Goal: Task Accomplishment & Management: Manage account settings

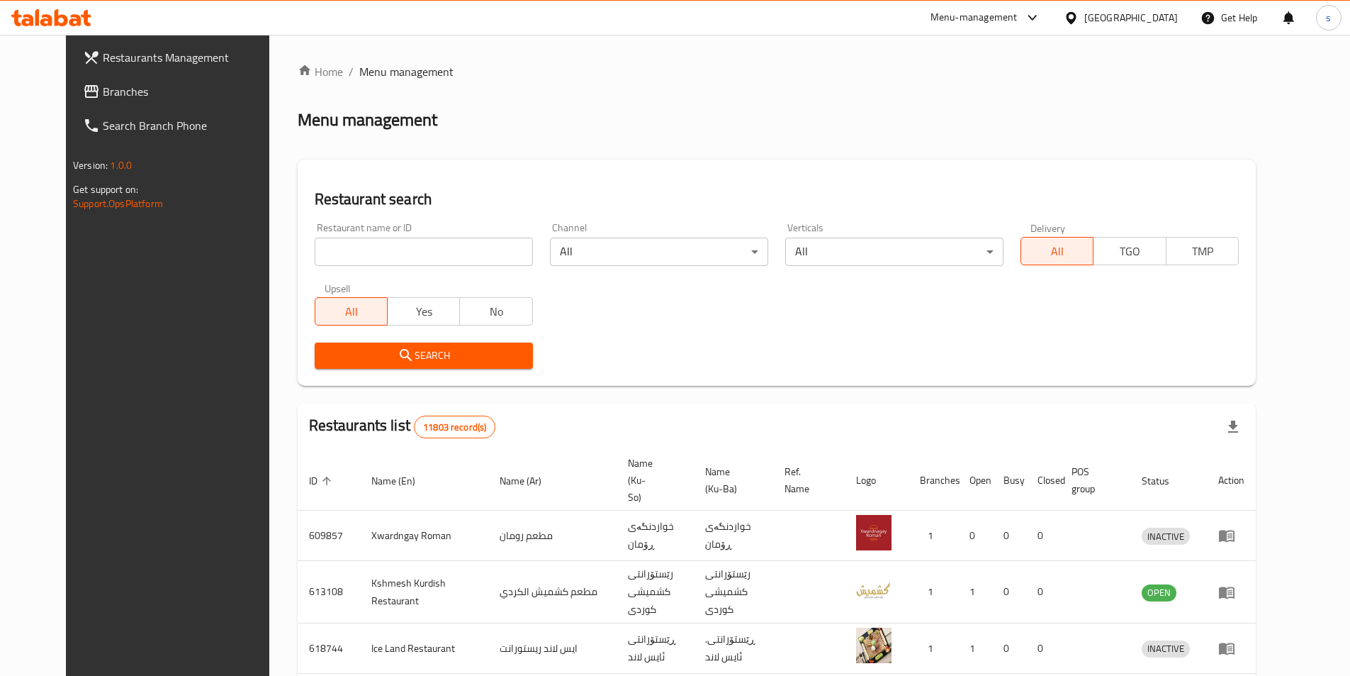
click at [103, 87] on span "Branches" at bounding box center [191, 91] width 177 height 17
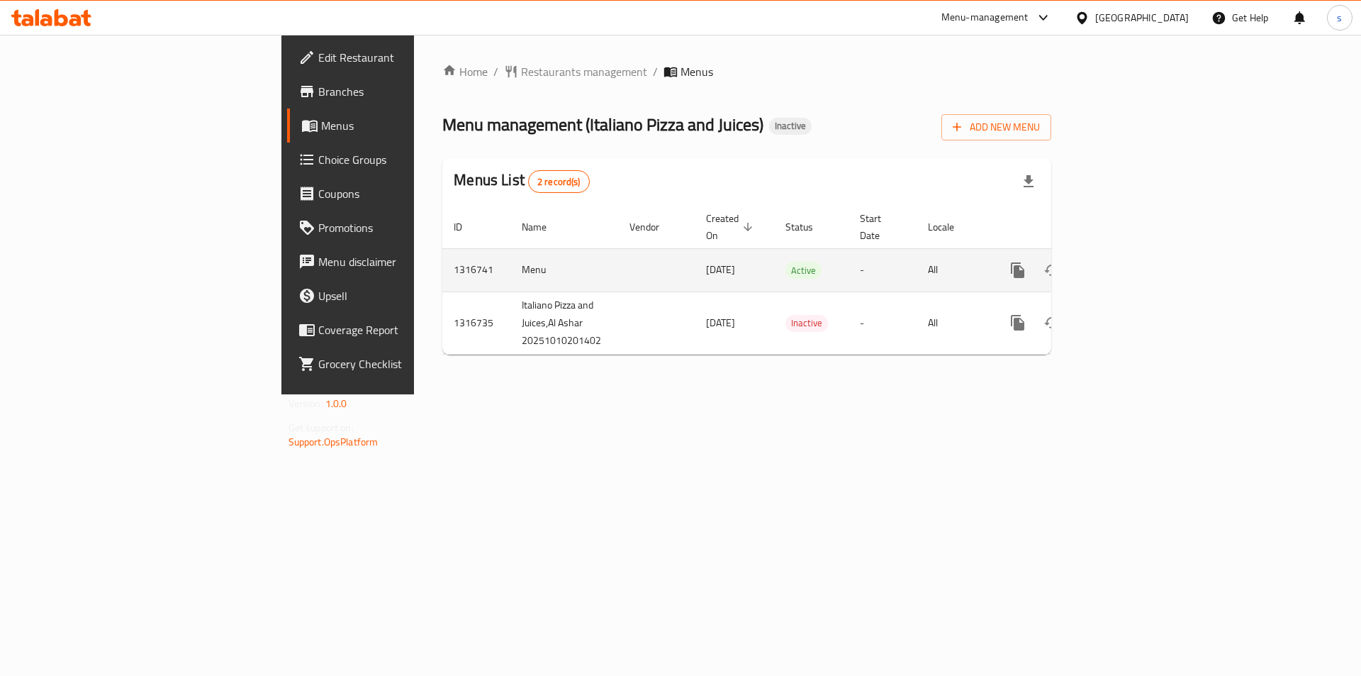
click at [1129, 262] on icon "enhanced table" at bounding box center [1119, 270] width 17 height 17
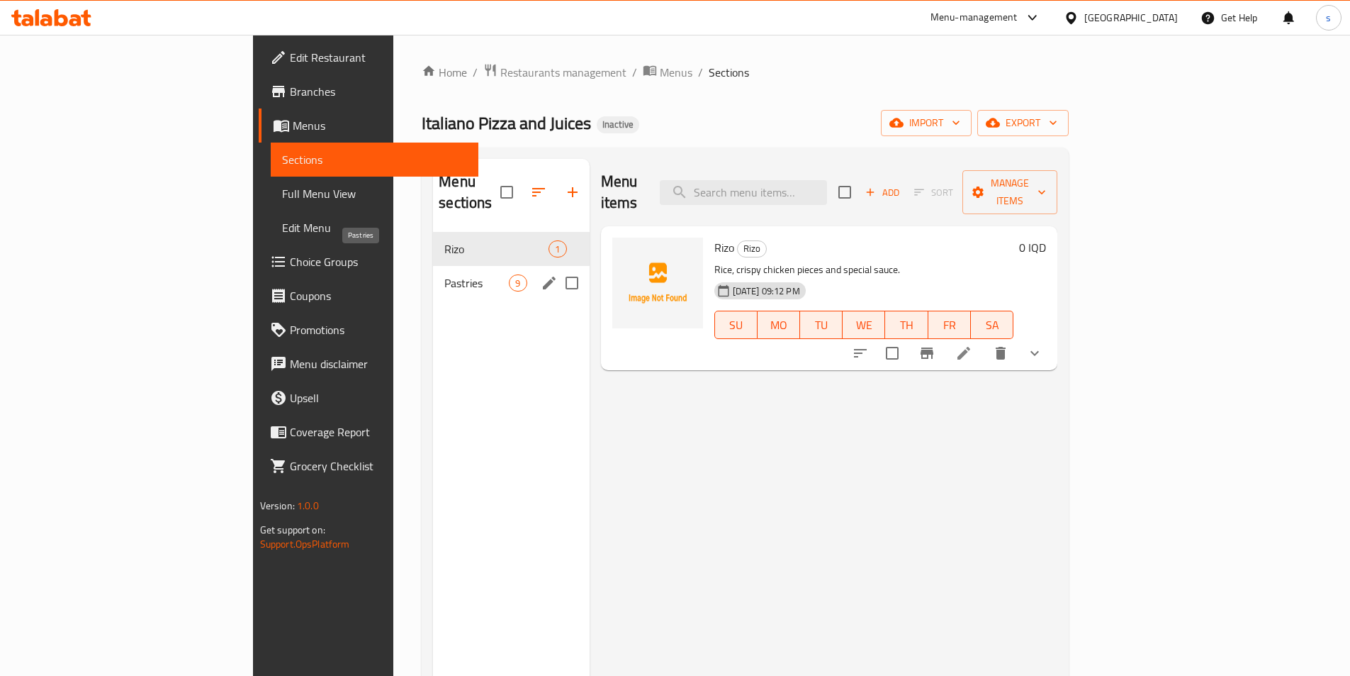
click at [444, 274] on span "Pastries" at bounding box center [476, 282] width 65 height 17
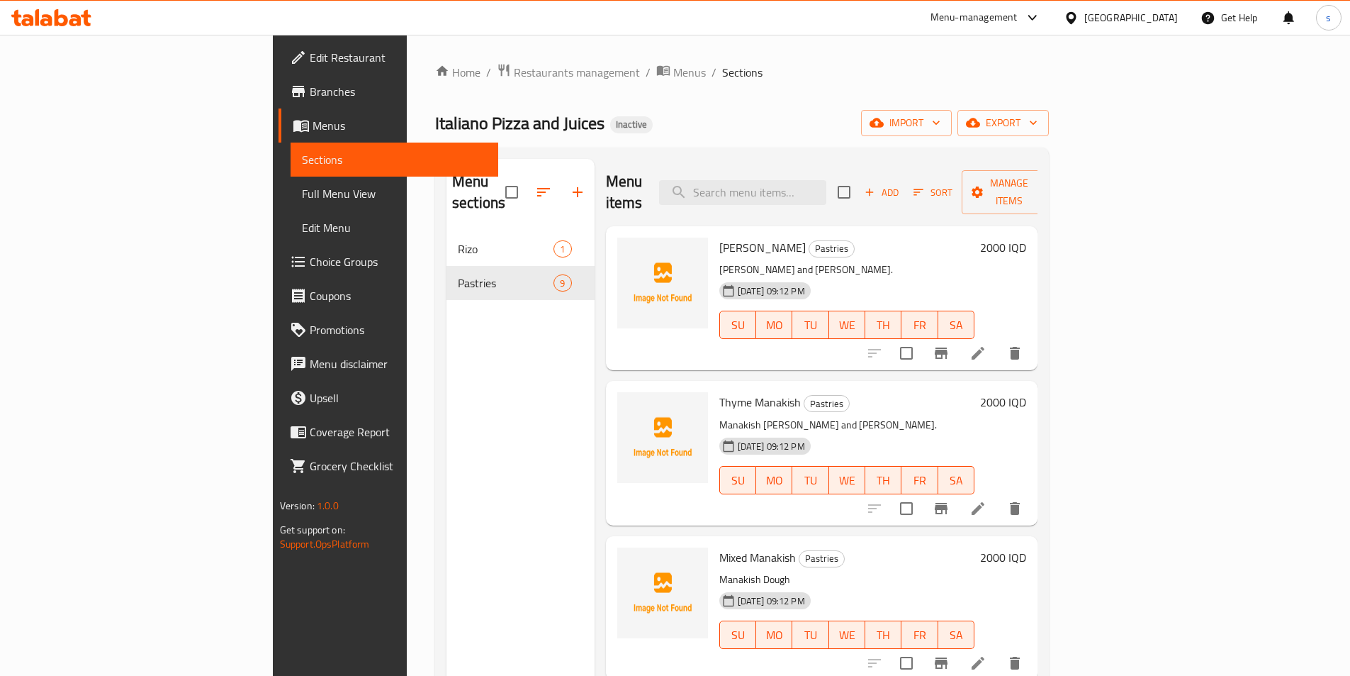
click at [310, 62] on span "Edit Restaurant" at bounding box center [398, 57] width 177 height 17
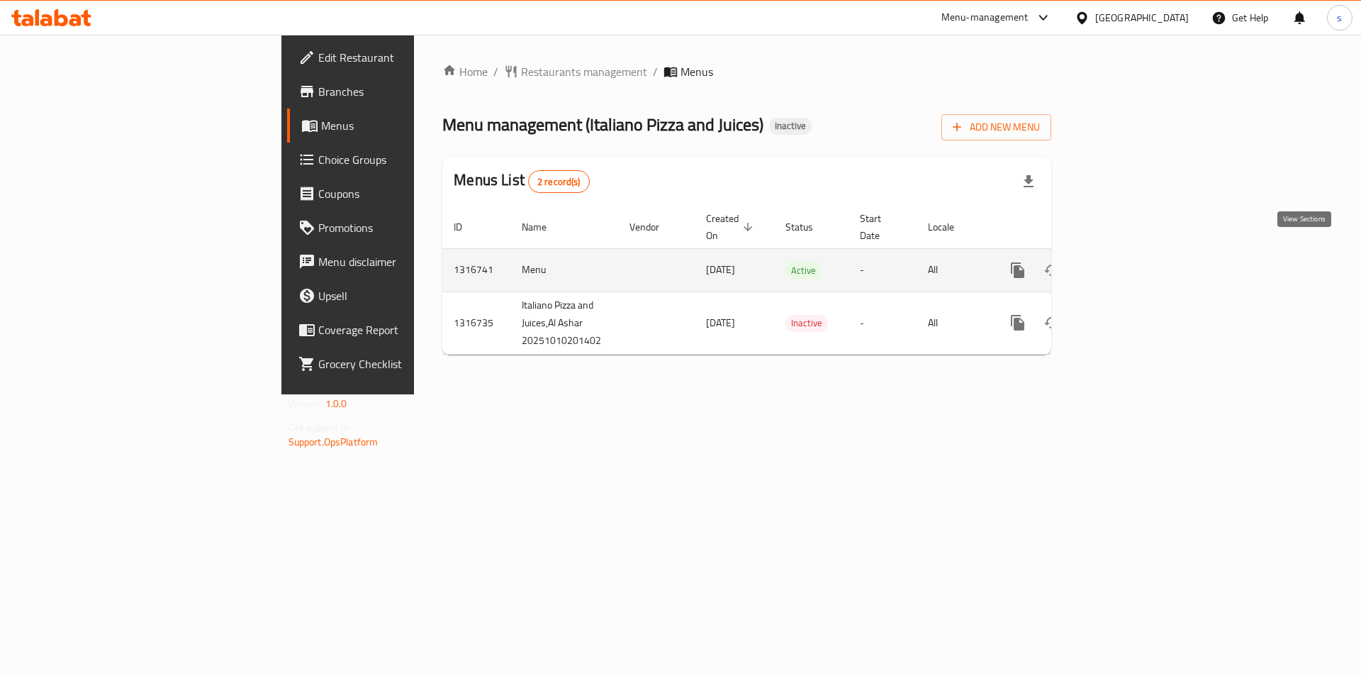
click at [1129, 262] on icon "enhanced table" at bounding box center [1119, 270] width 17 height 17
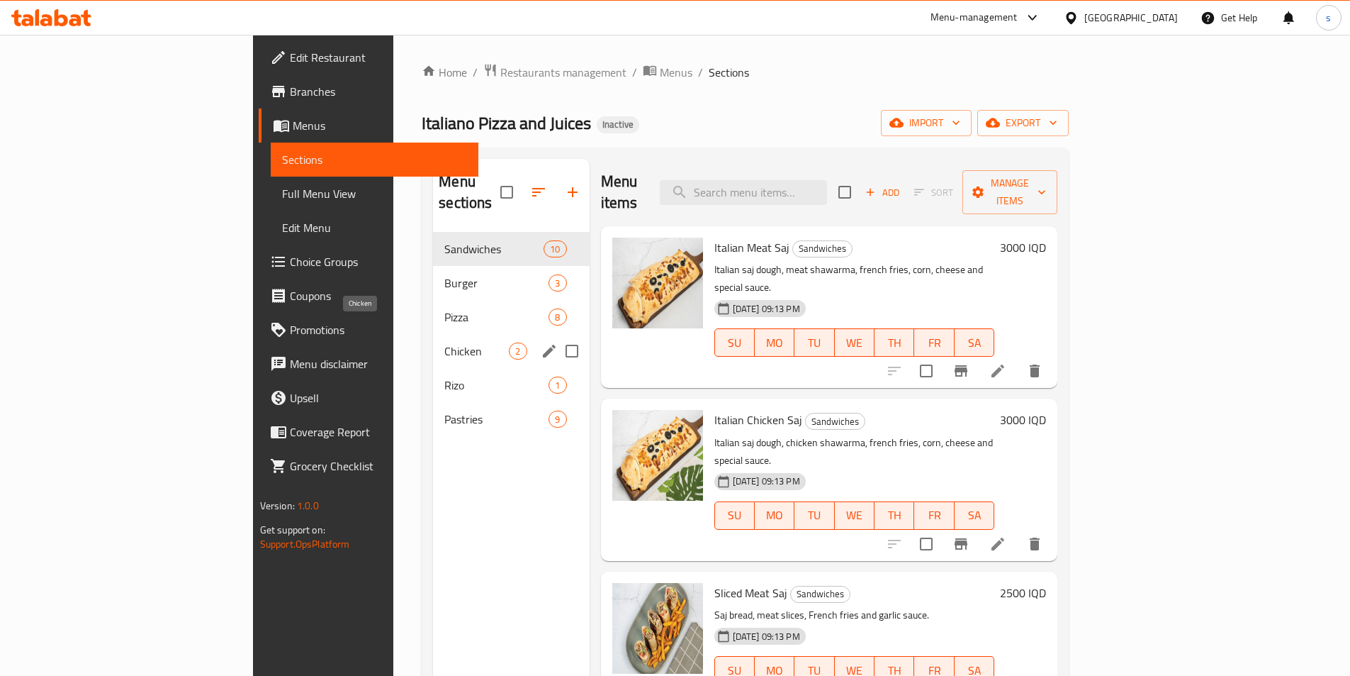
click at [444, 342] on span "Chicken" at bounding box center [476, 350] width 65 height 17
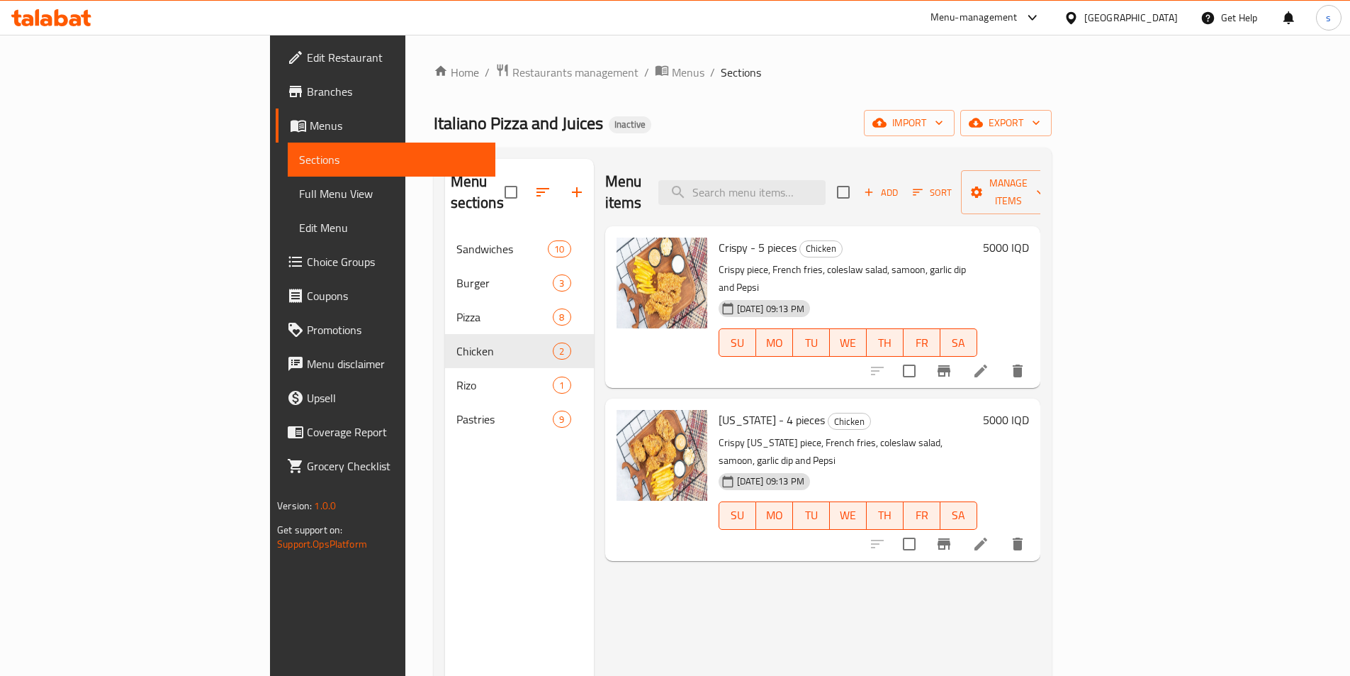
click at [299, 196] on span "Full Menu View" at bounding box center [391, 193] width 185 height 17
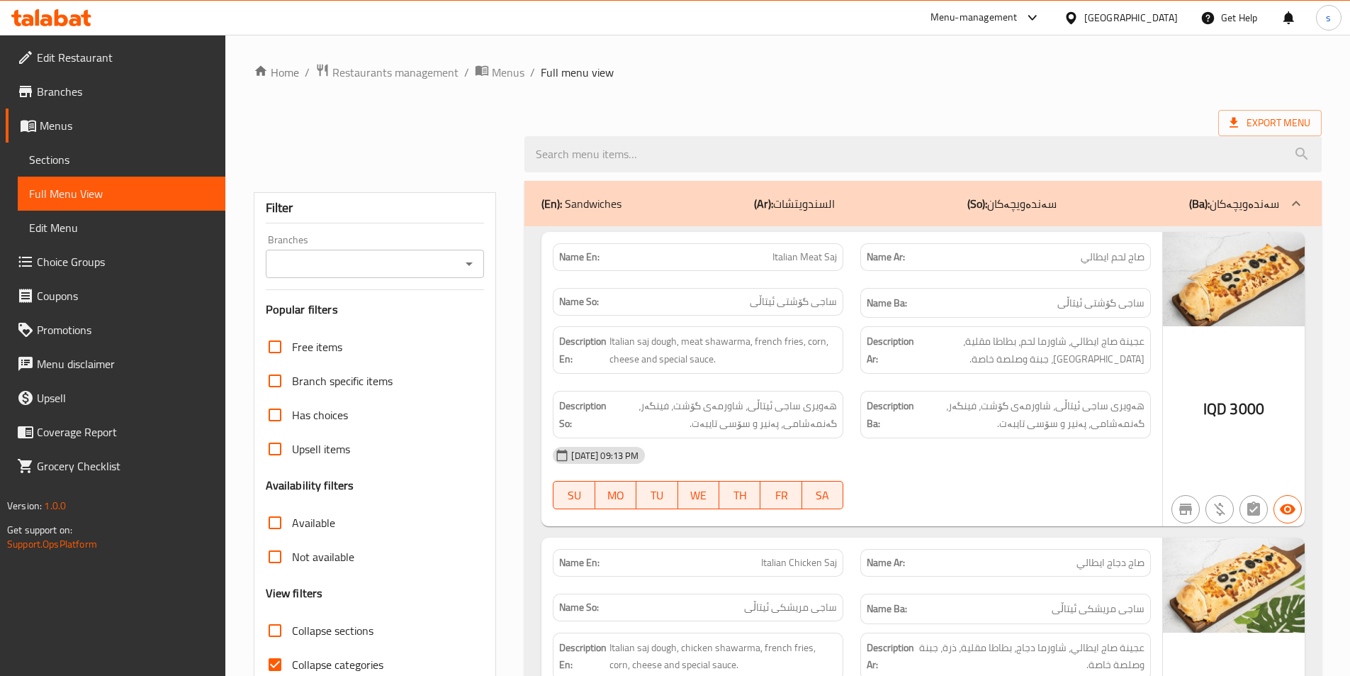
click at [481, 262] on div "Branches" at bounding box center [375, 264] width 219 height 28
click at [476, 262] on icon "Open" at bounding box center [469, 263] width 17 height 17
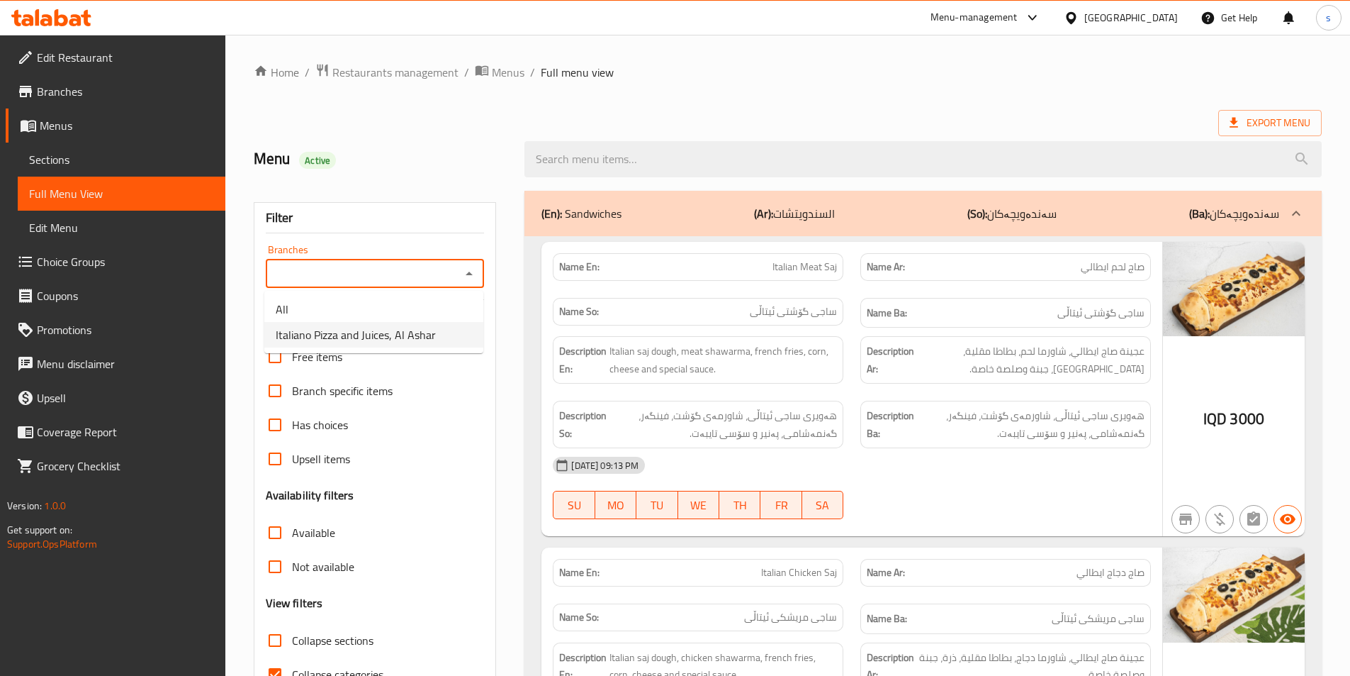
click at [357, 335] on span "Italiano Pizza and Juices, Al Ashar" at bounding box center [356, 334] width 160 height 17
type input "Italiano Pizza and Juices, Al Ashar"
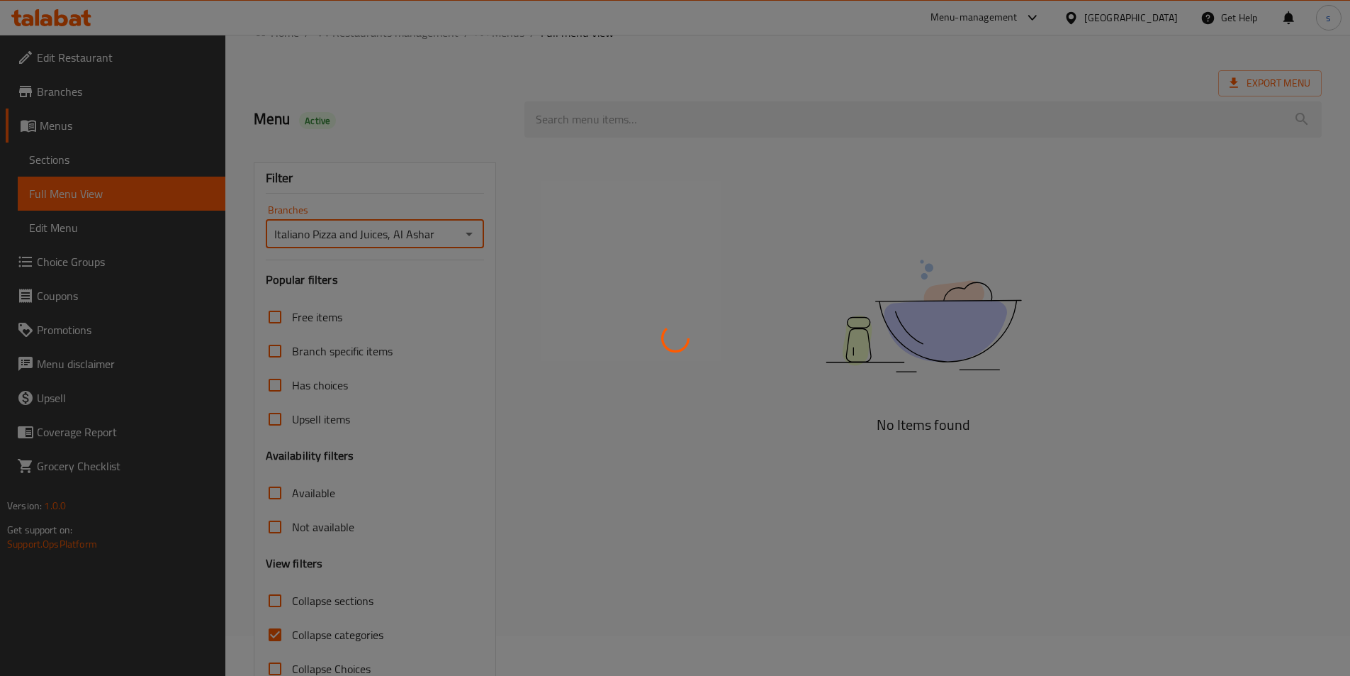
scroll to position [79, 0]
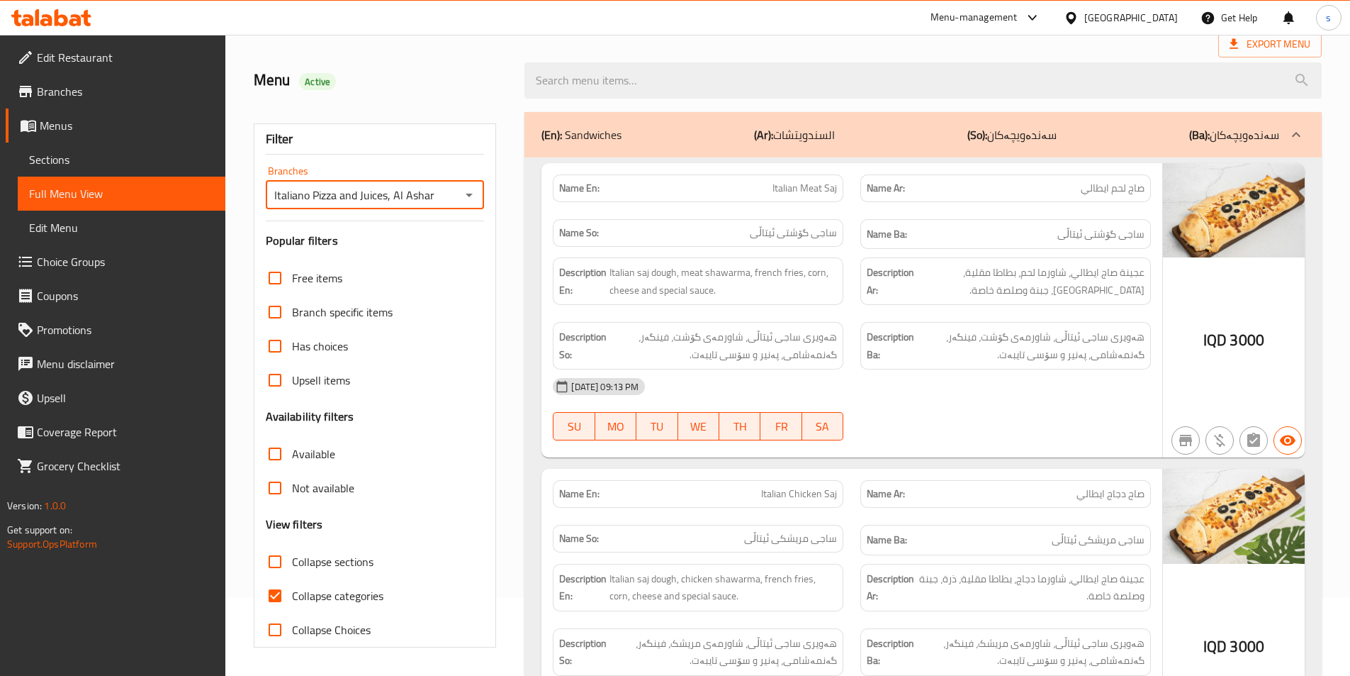
click at [284, 586] on input "Collapse categories" at bounding box center [275, 595] width 34 height 34
checkbox input "false"
drag, startPoint x: 338, startPoint y: 556, endPoint x: 353, endPoint y: 544, distance: 19.6
click at [337, 556] on span "Collapse sections" at bounding box center [333, 561] width 82 height 17
click at [292, 556] on input "Collapse sections" at bounding box center [275, 561] width 34 height 34
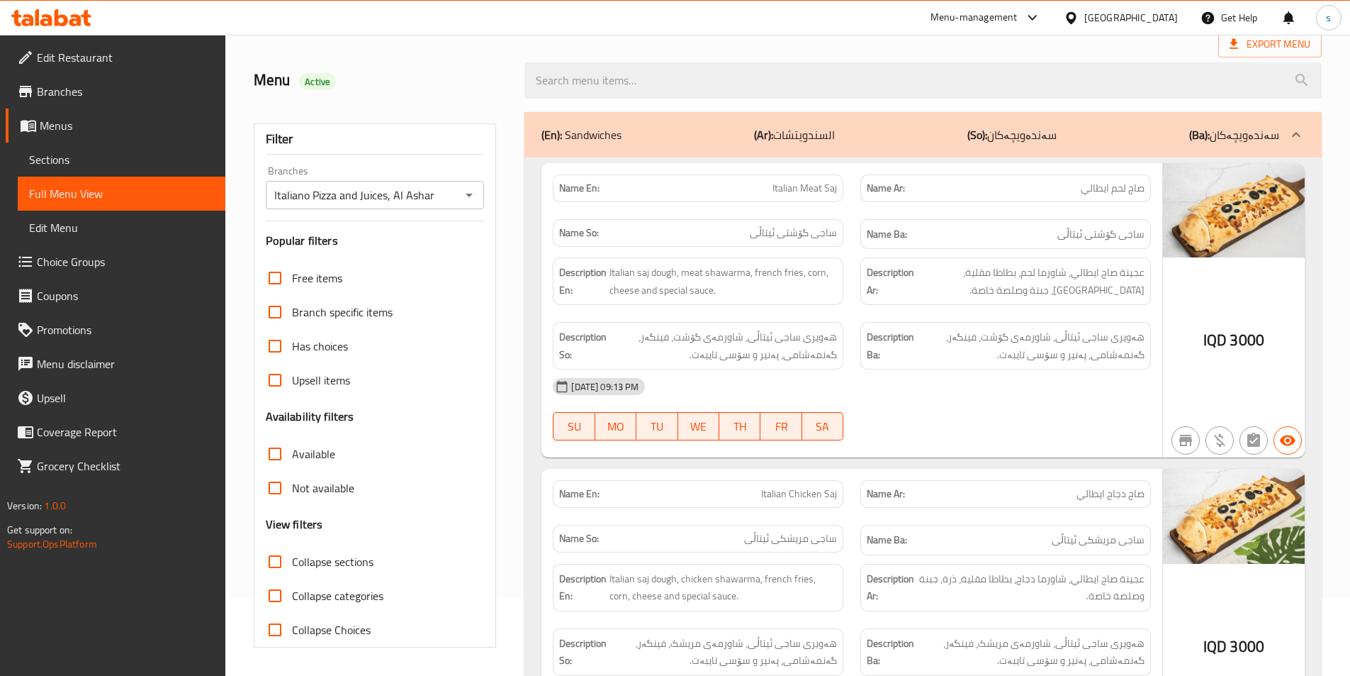
checkbox input "true"
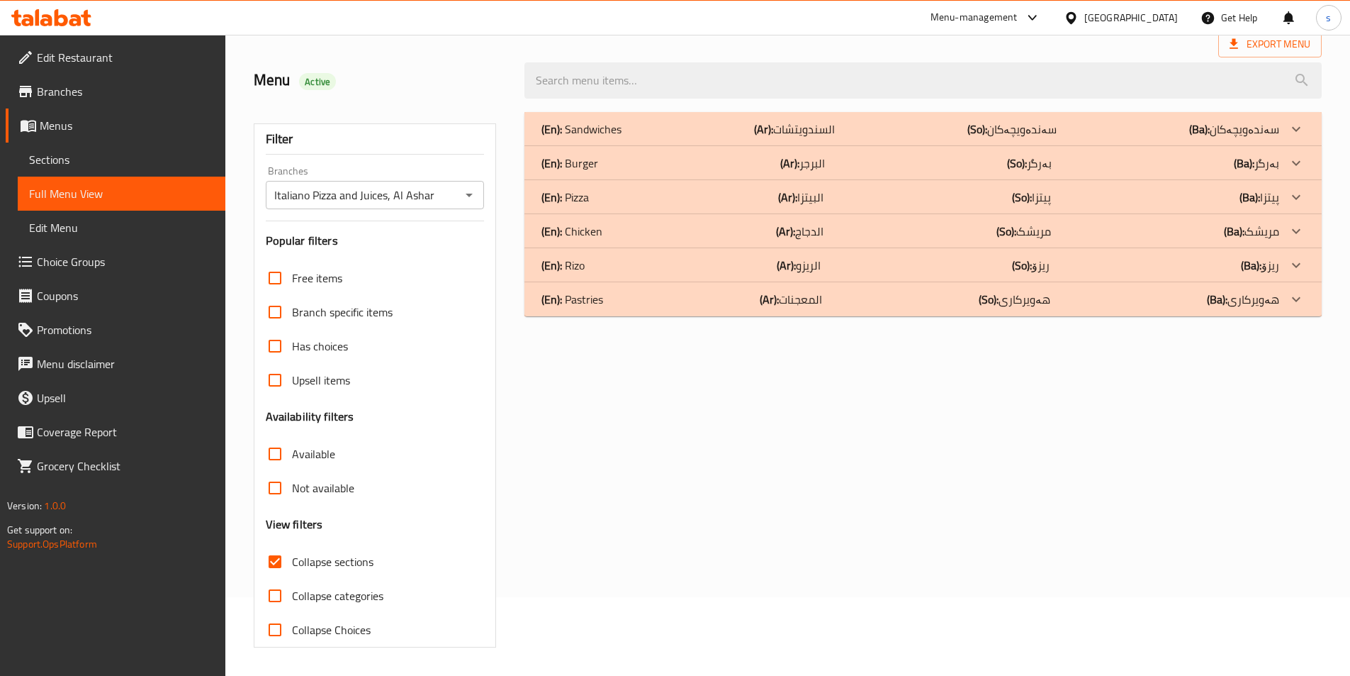
click at [592, 230] on p "(En): Chicken" at bounding box center [572, 231] width 61 height 17
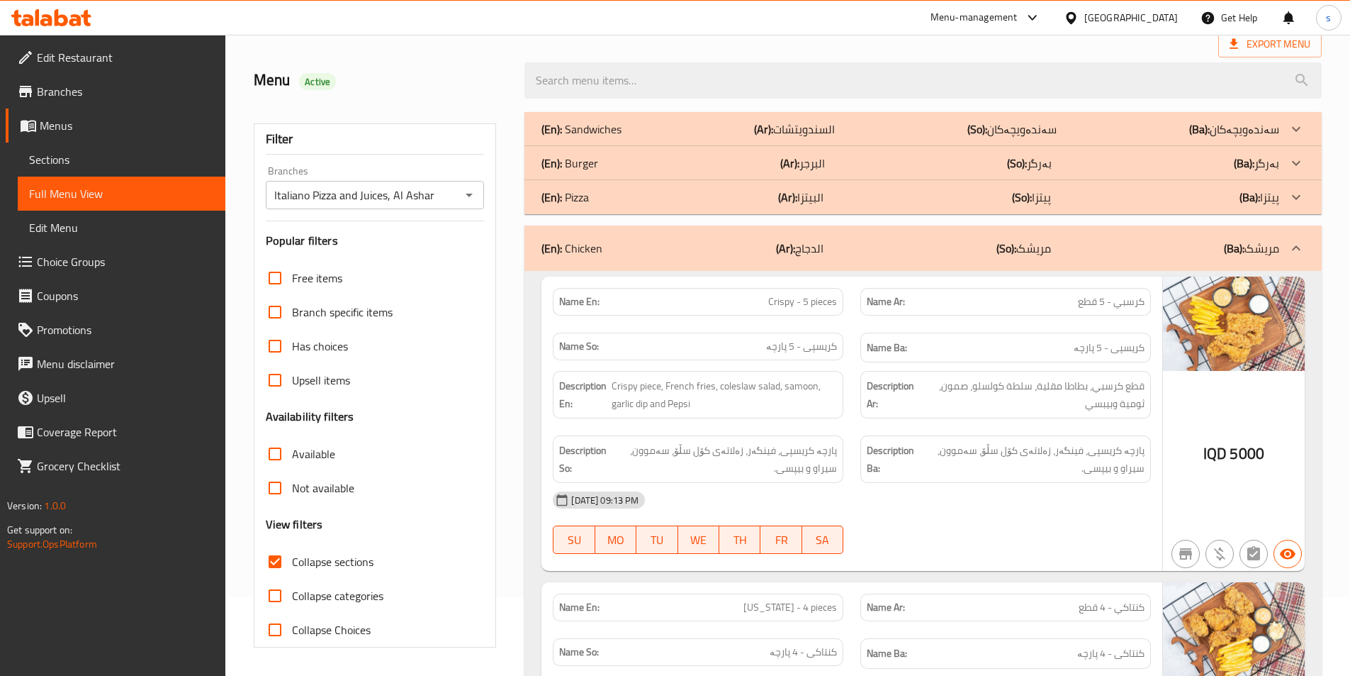
click at [1227, 402] on div "IQD 5000" at bounding box center [1234, 423] width 142 height 295
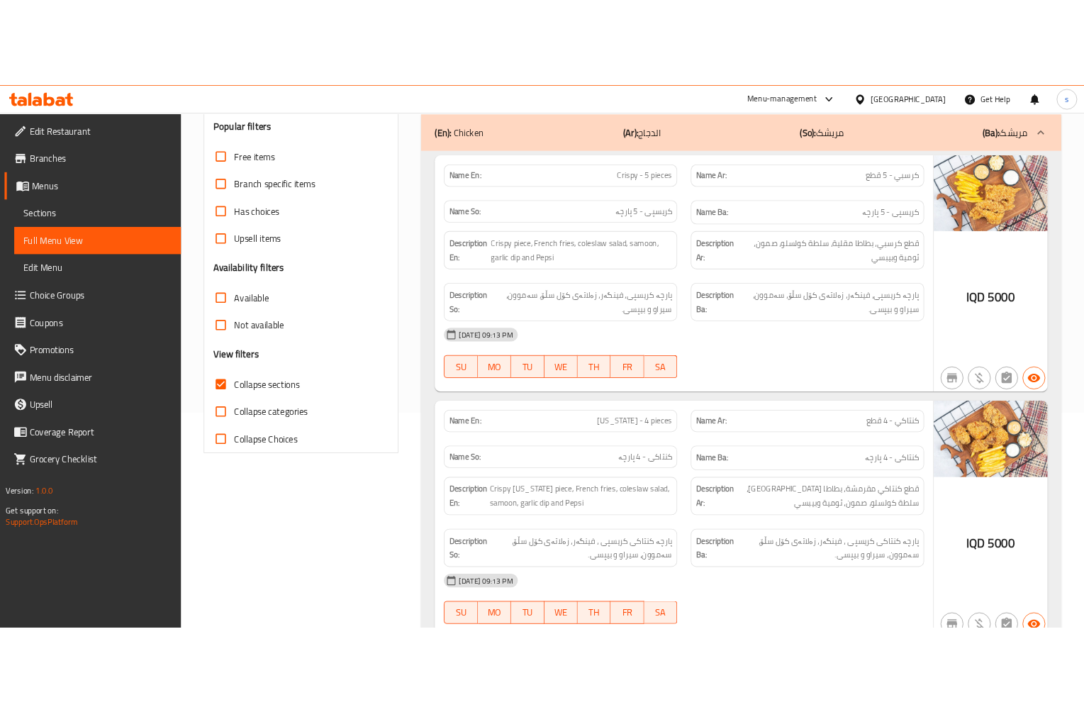
scroll to position [244, 0]
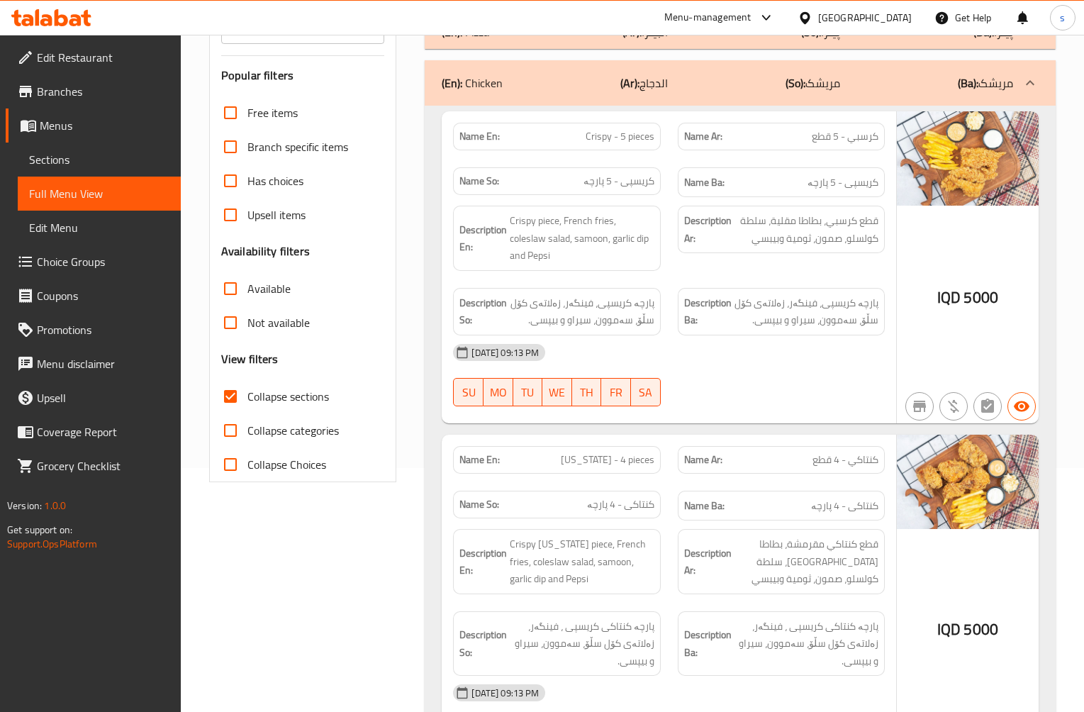
click at [897, 302] on div "IQD 5000" at bounding box center [968, 267] width 142 height 312
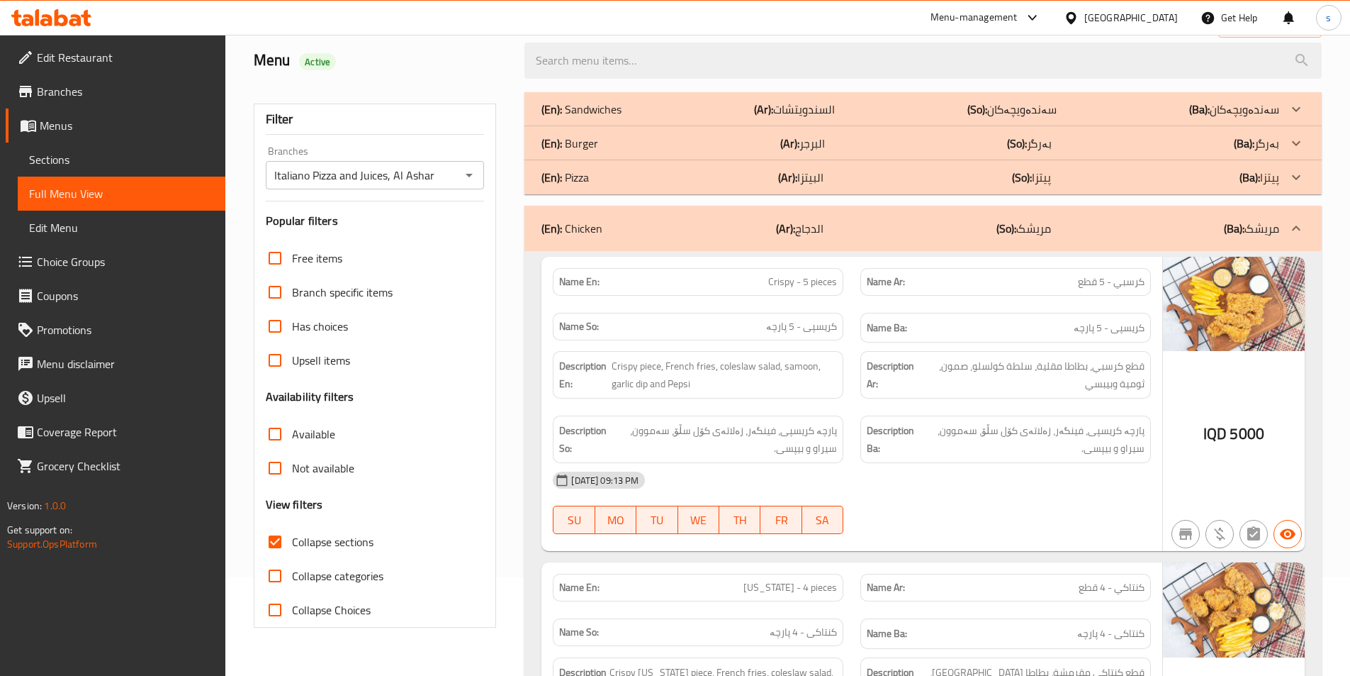
scroll to position [85, 0]
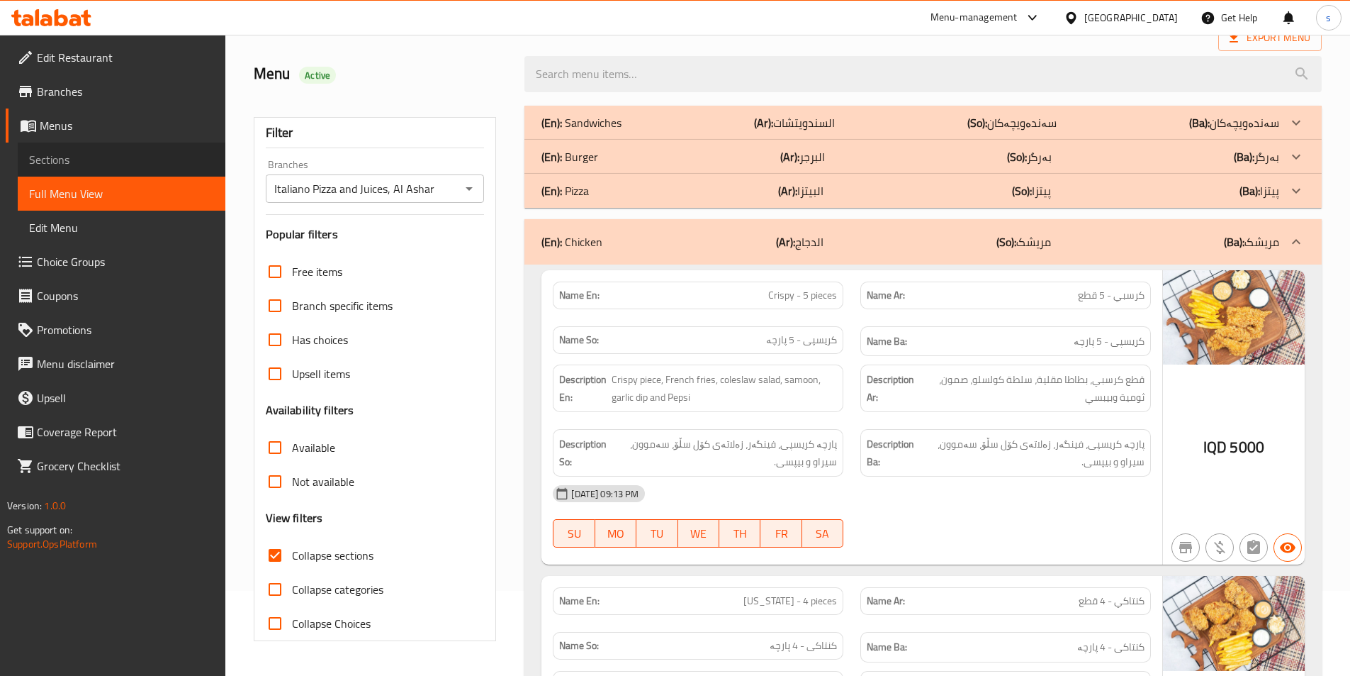
click at [76, 155] on span "Sections" at bounding box center [121, 159] width 185 height 17
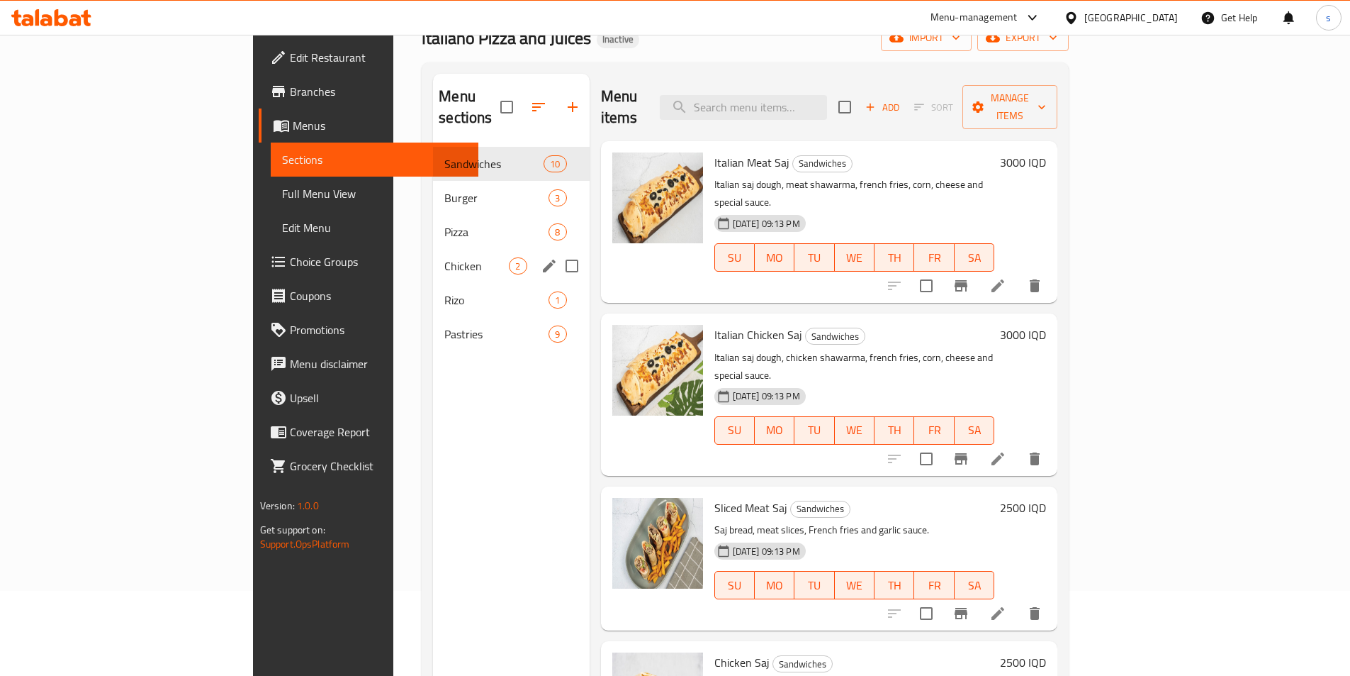
click at [444, 257] on span "Chicken" at bounding box center [476, 265] width 65 height 17
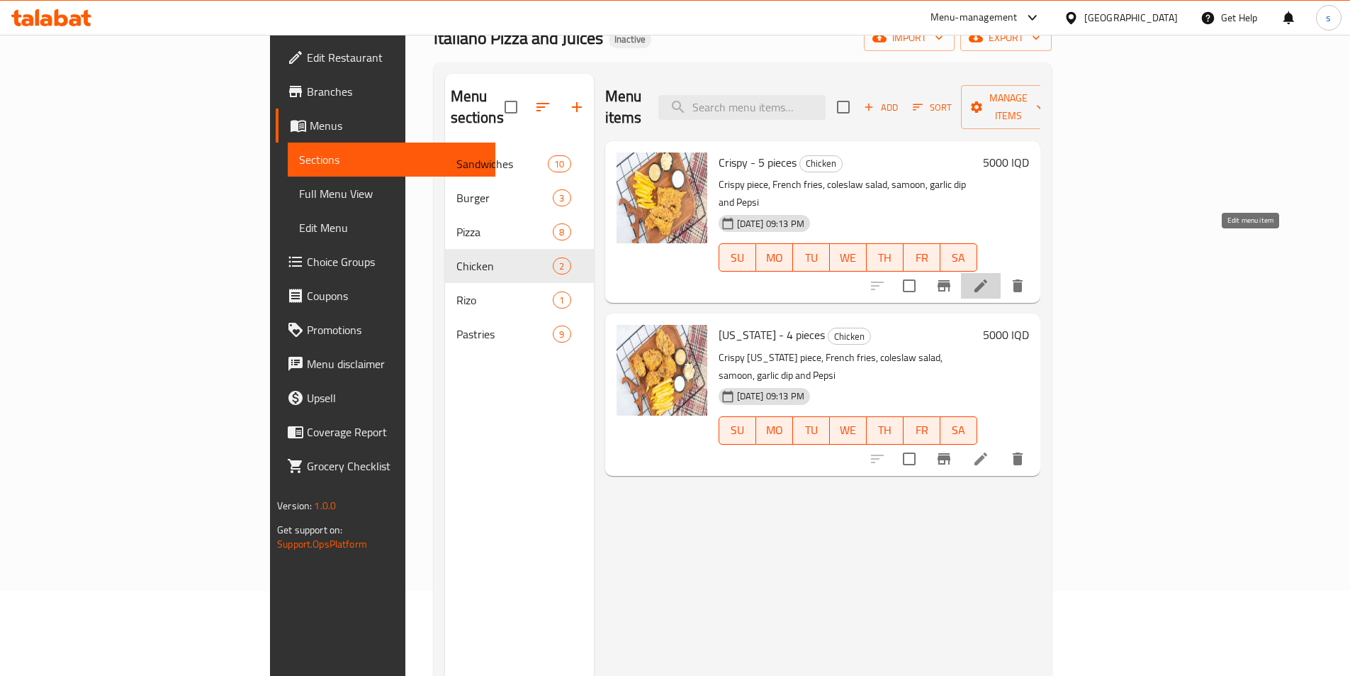
click at [990, 277] on icon at bounding box center [981, 285] width 17 height 17
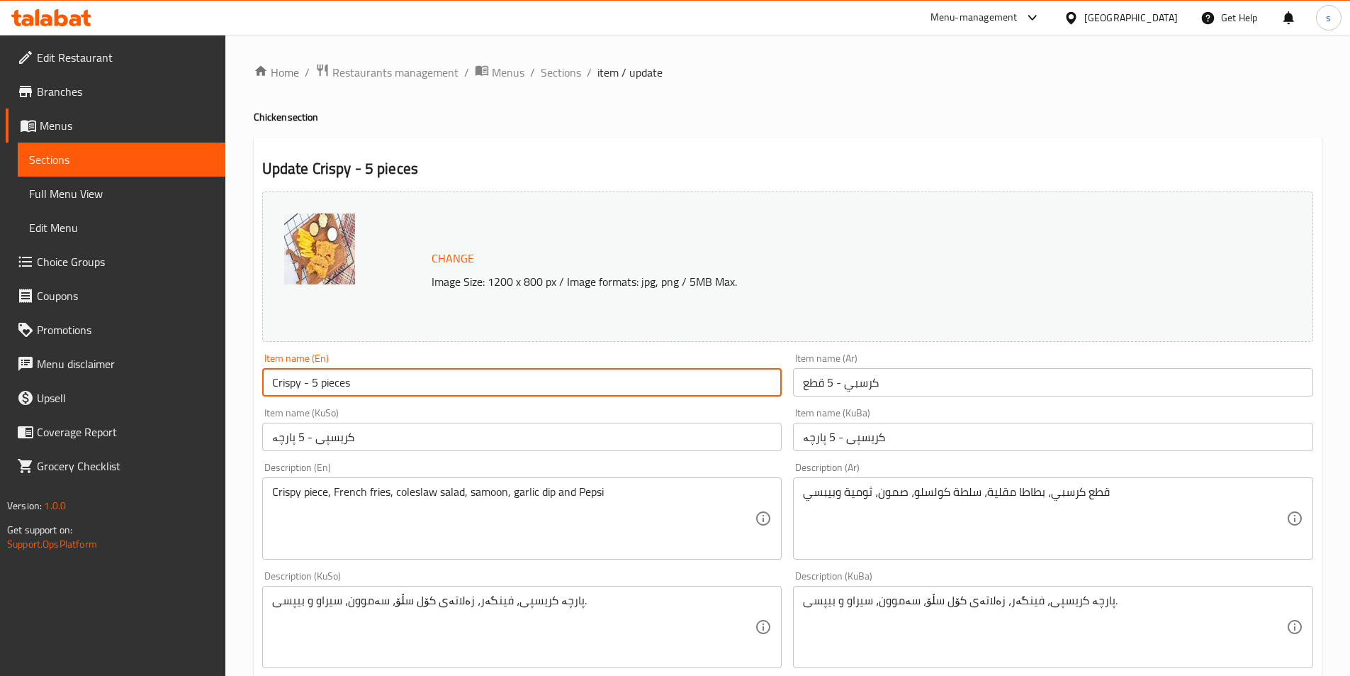
click at [321, 384] on input "Crispy - 5 pieces" at bounding box center [522, 382] width 520 height 28
type input "Crispy - 5 Pieces"
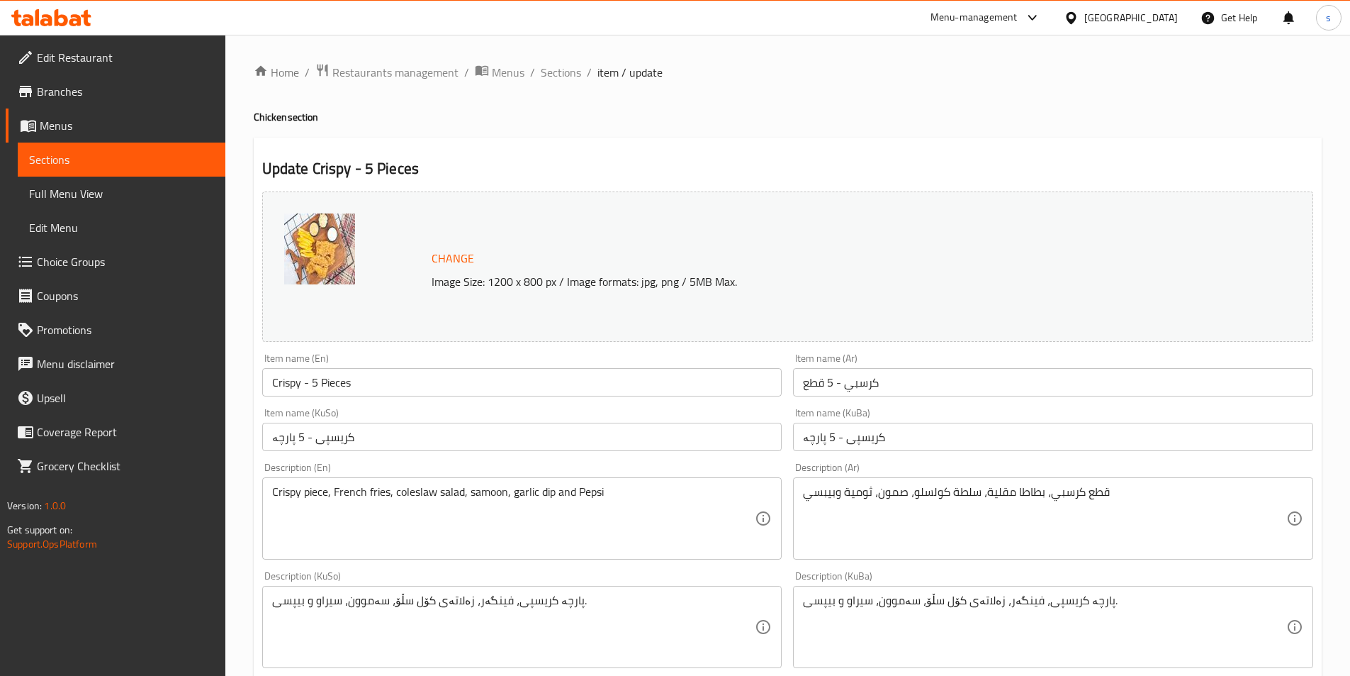
click at [577, 352] on div "Item name (En) Crispy - 5 Pieces Item name (En)" at bounding box center [523, 374] width 532 height 55
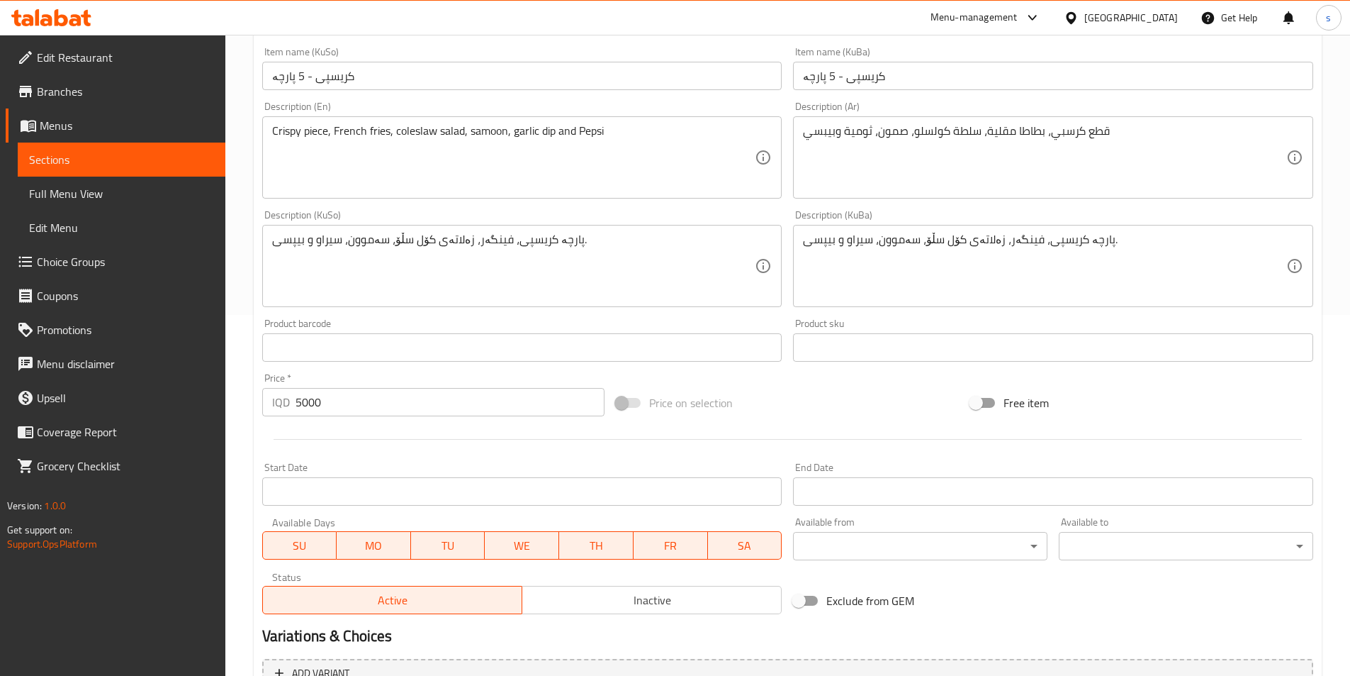
scroll to position [510, 0]
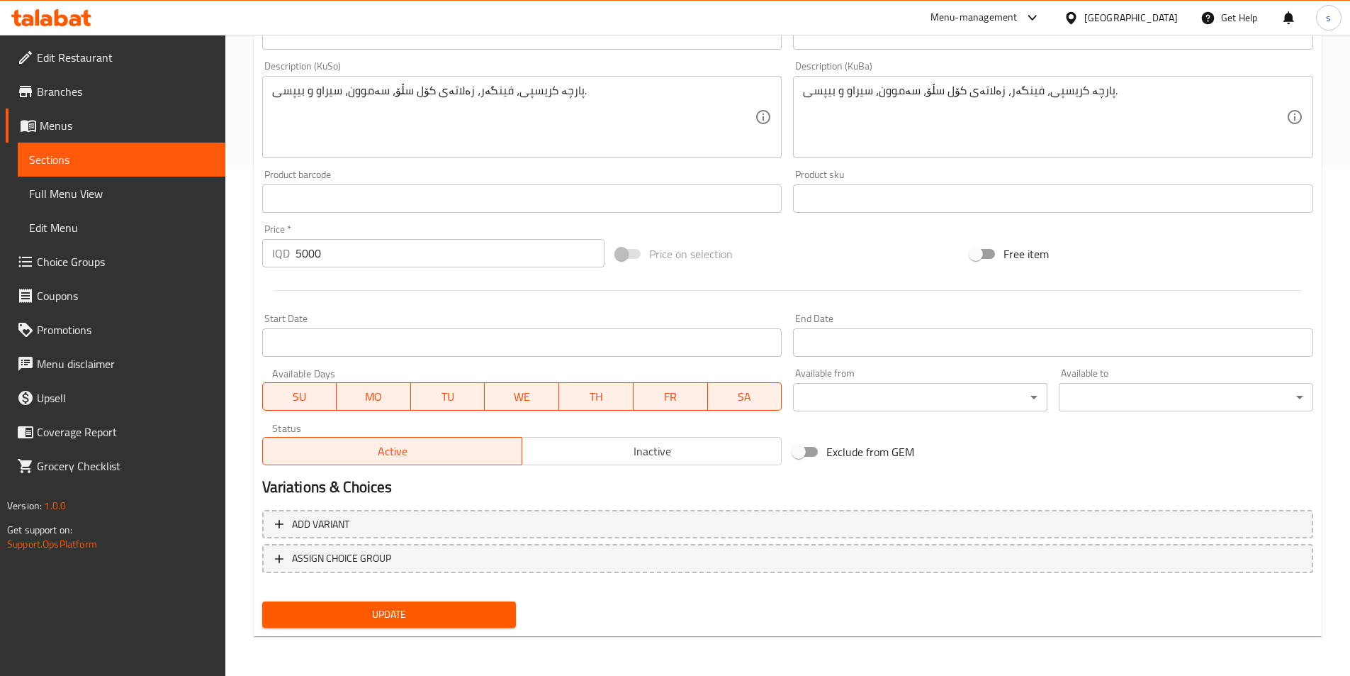
click at [396, 604] on button "Update" at bounding box center [389, 614] width 254 height 26
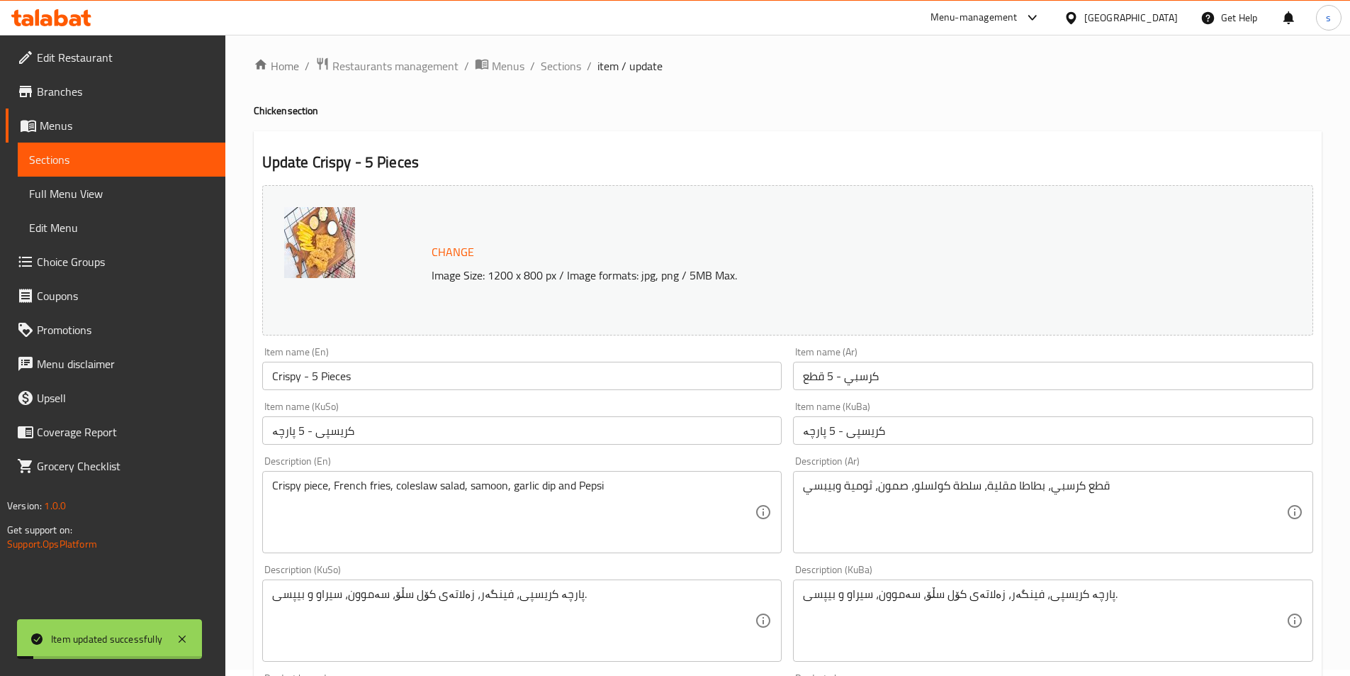
scroll to position [0, 0]
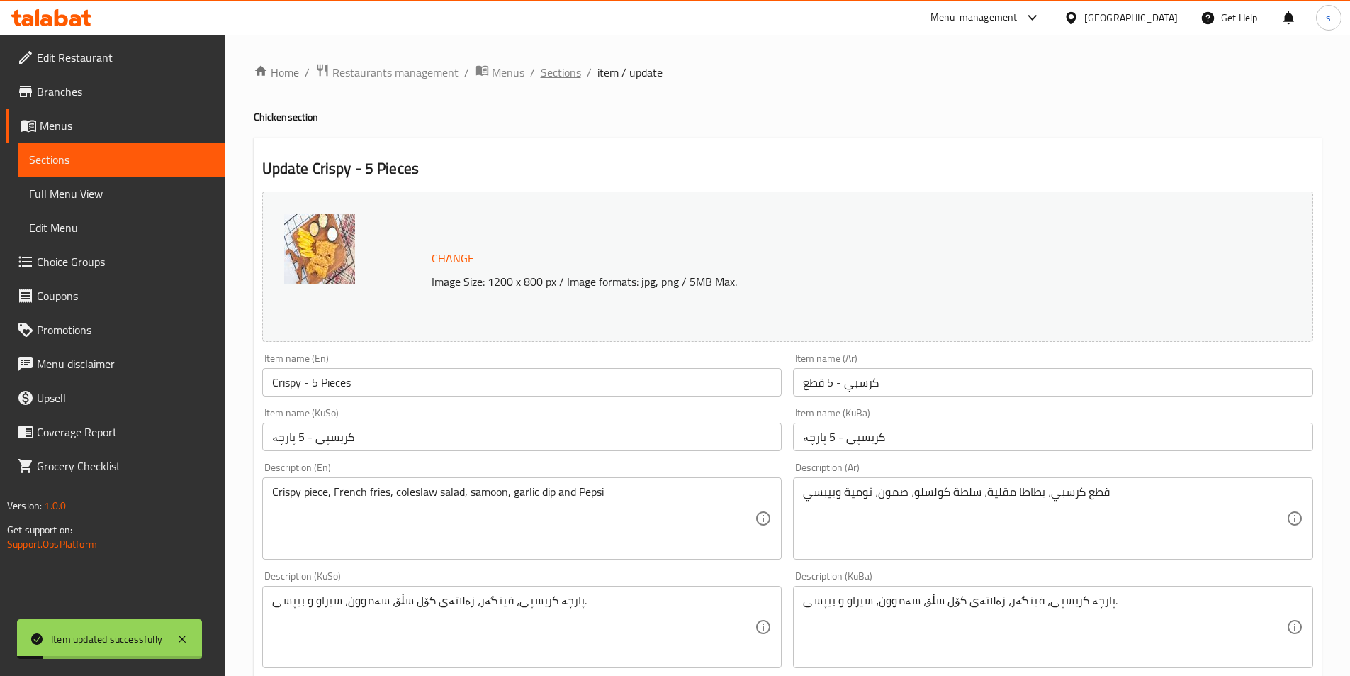
click at [570, 75] on span "Sections" at bounding box center [561, 72] width 40 height 17
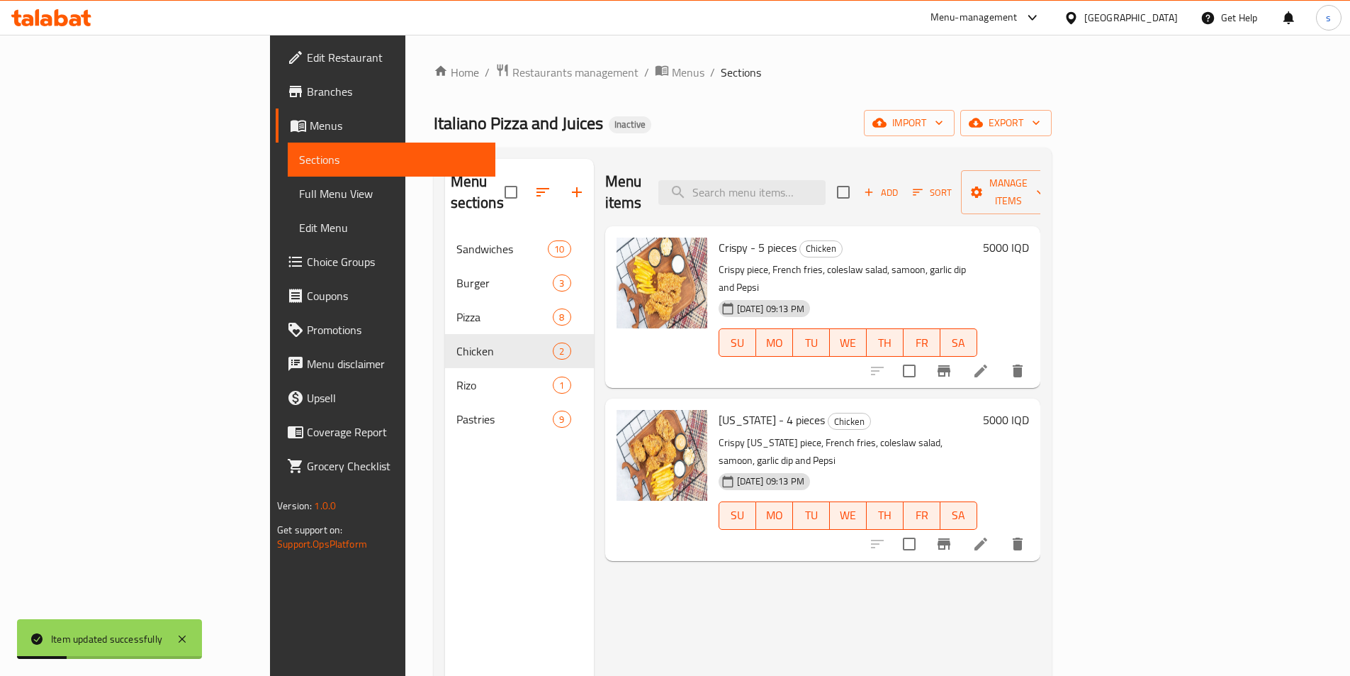
click at [1001, 531] on li at bounding box center [981, 544] width 40 height 26
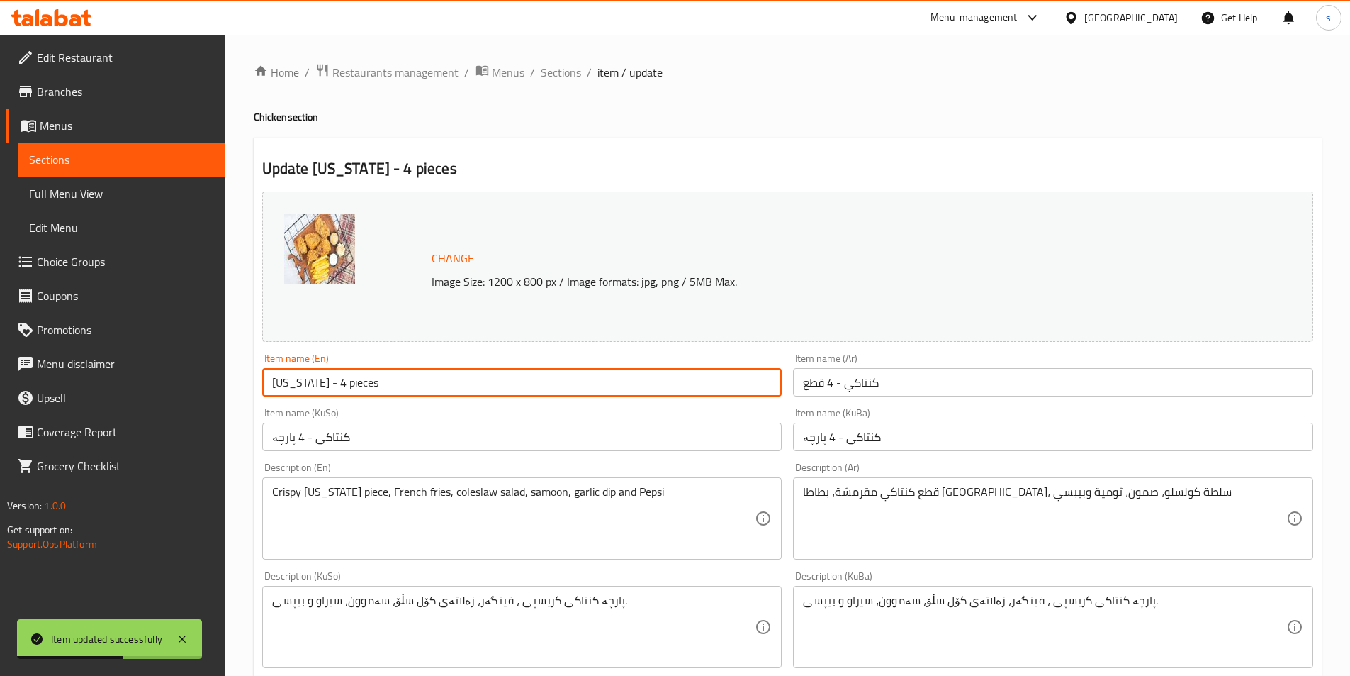
click at [339, 383] on input "[US_STATE] - 4 pieces" at bounding box center [522, 382] width 520 height 28
type input "[US_STATE] - 4 Pieces"
click at [376, 406] on div "Item name (KuSo) [GEOGRAPHIC_DATA] - 4 پارچە Item name ([GEOGRAPHIC_DATA])" at bounding box center [523, 429] width 532 height 55
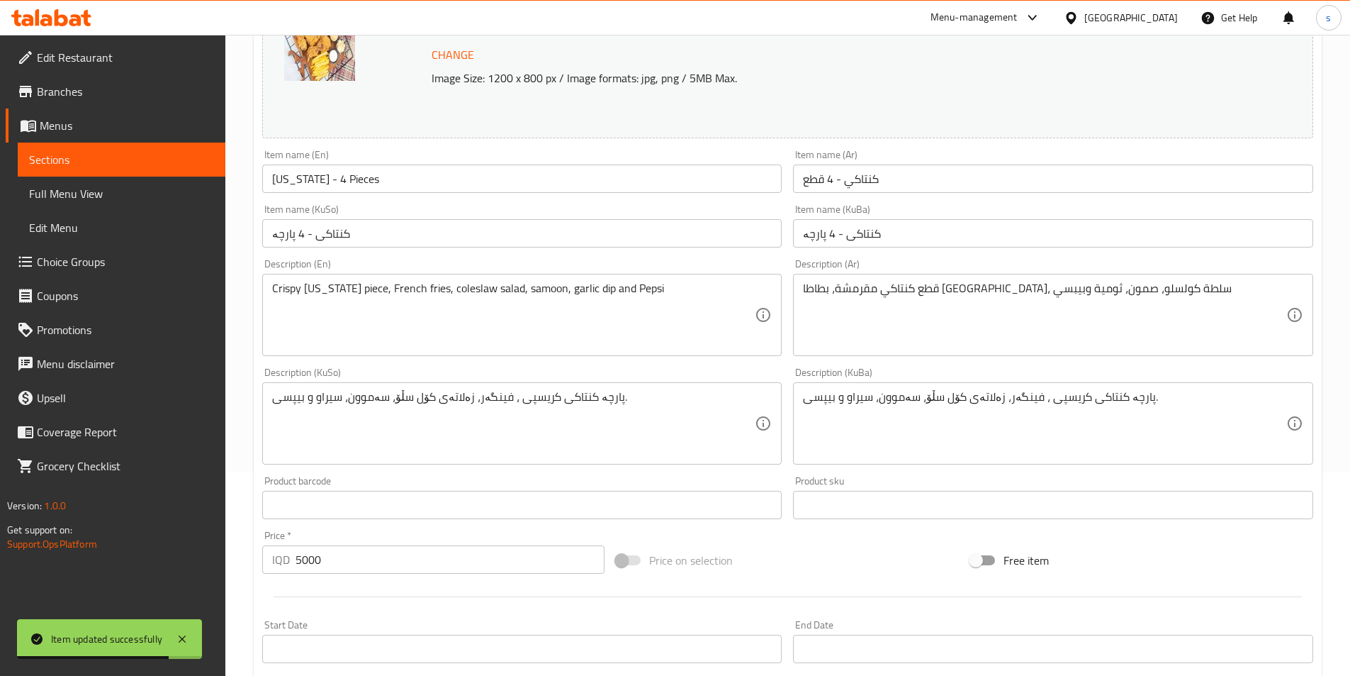
scroll to position [510, 0]
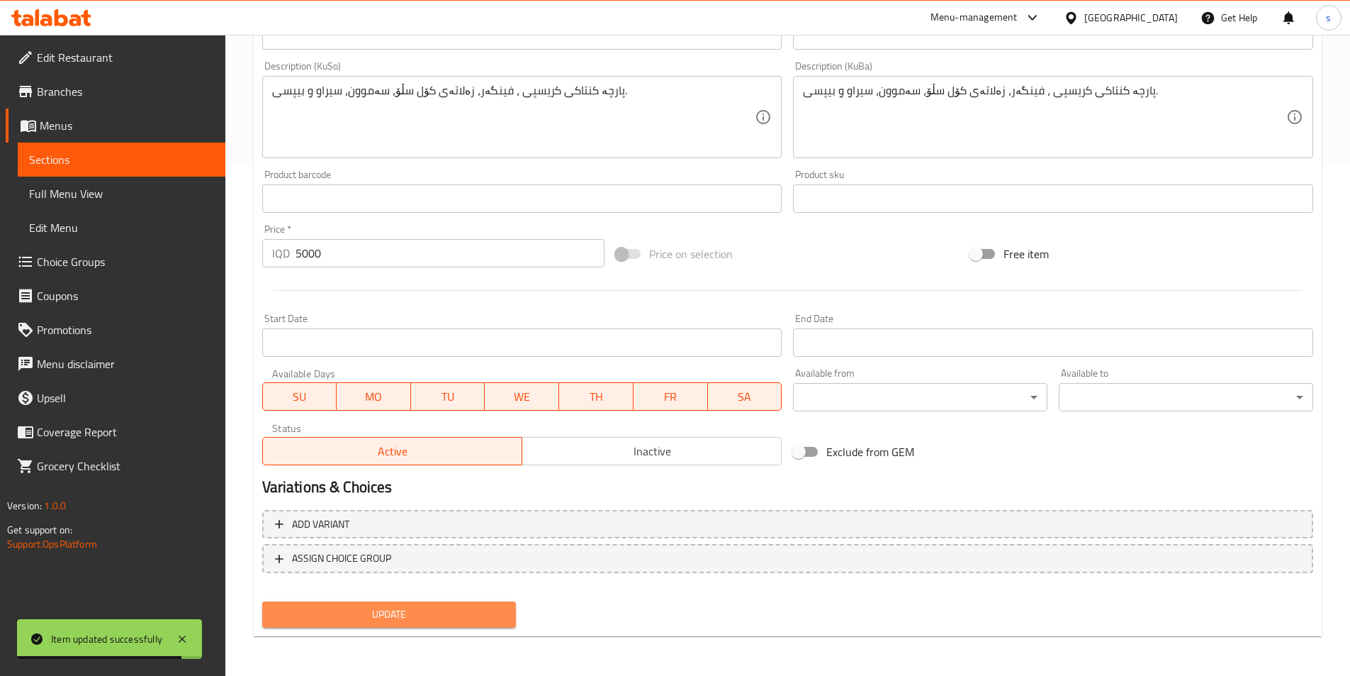
click at [414, 610] on span "Update" at bounding box center [390, 614] width 232 height 18
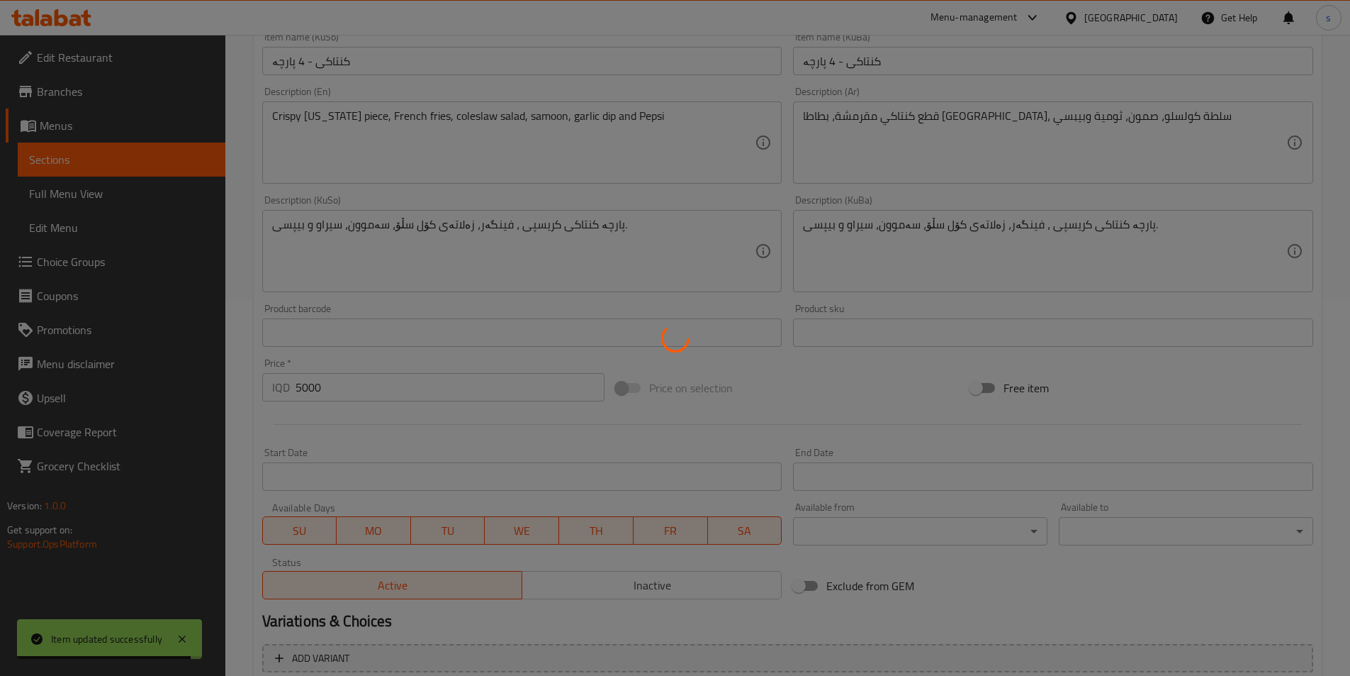
scroll to position [345, 0]
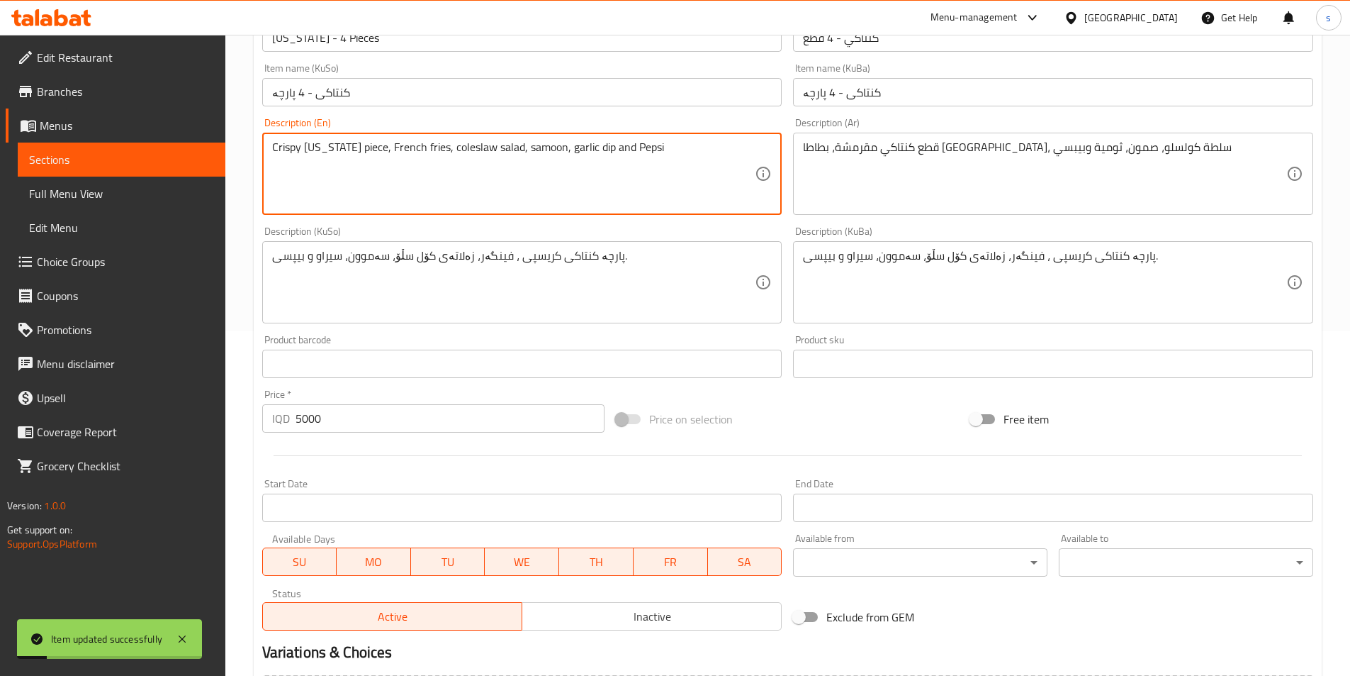
click at [309, 143] on textarea "Crispy [US_STATE] piece, French fries, coleslaw salad, samoon, garlic dip and P…" at bounding box center [513, 173] width 483 height 67
click at [372, 148] on textarea "Crispy [US_STATE] piece, French fries, coleslaw salad, samoon, garlic dip and P…" at bounding box center [513, 173] width 483 height 67
drag, startPoint x: 327, startPoint y: 149, endPoint x: 312, endPoint y: 158, distance: 18.1
click at [312, 158] on textarea "Crispy [US_STATE] piece, French fries, coleslaw salad, samoon, garlic dip and P…" at bounding box center [513, 173] width 483 height 67
click at [371, 144] on textarea "Crispy [US_STATE] piece, French fries, coleslaw salad, samoon, garlic dip and P…" at bounding box center [513, 173] width 483 height 67
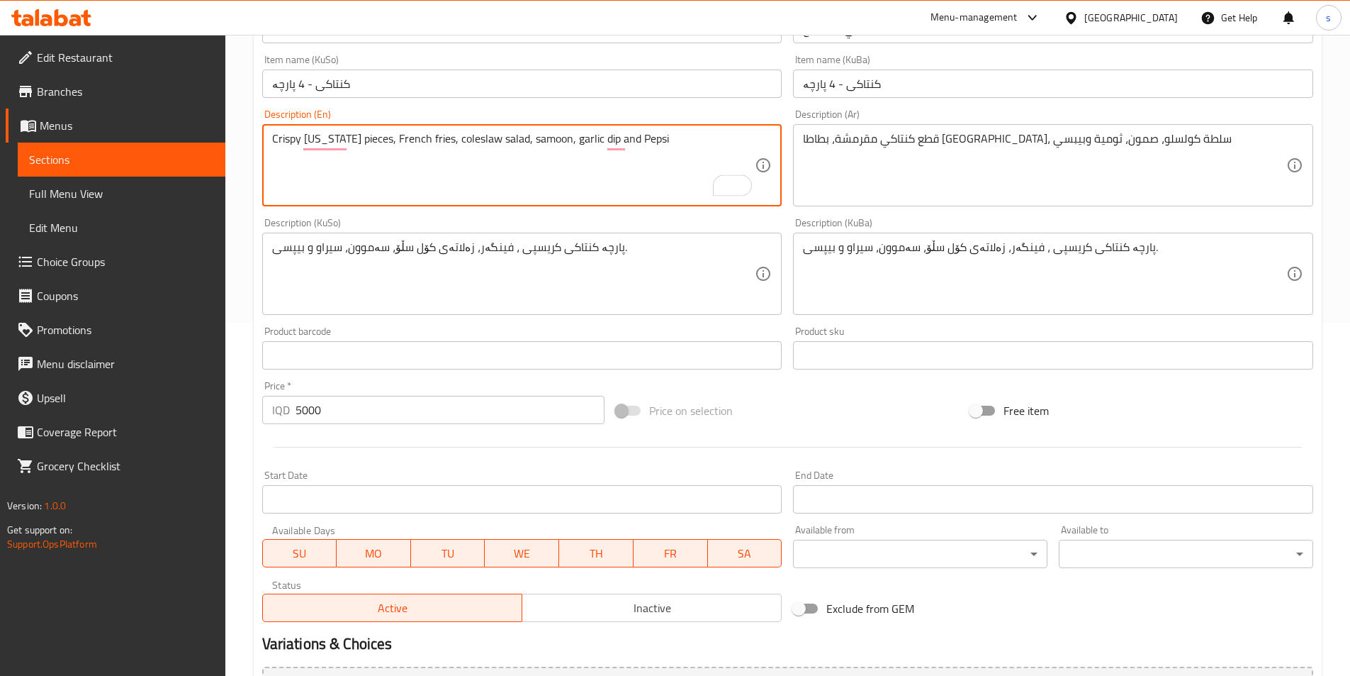
scroll to position [510, 0]
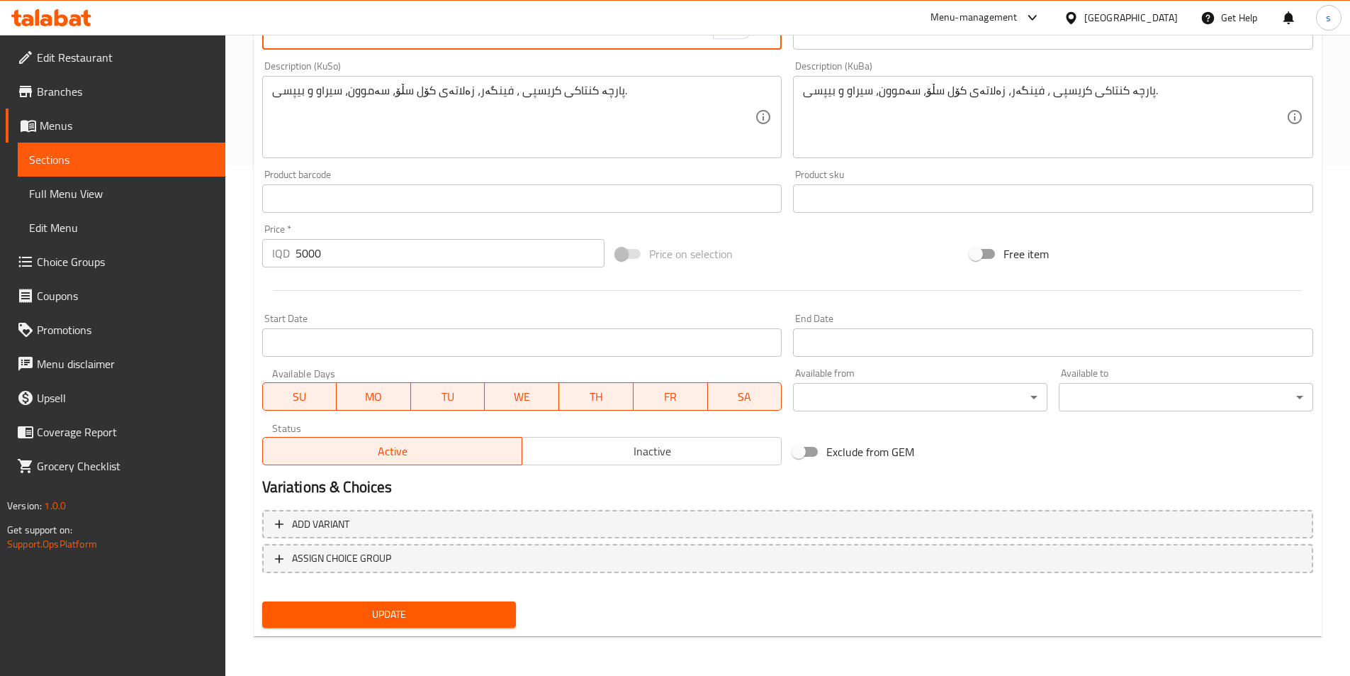
type textarea "Crispy [US_STATE] pieces, French fries, coleslaw salad, samoon, garlic dip and …"
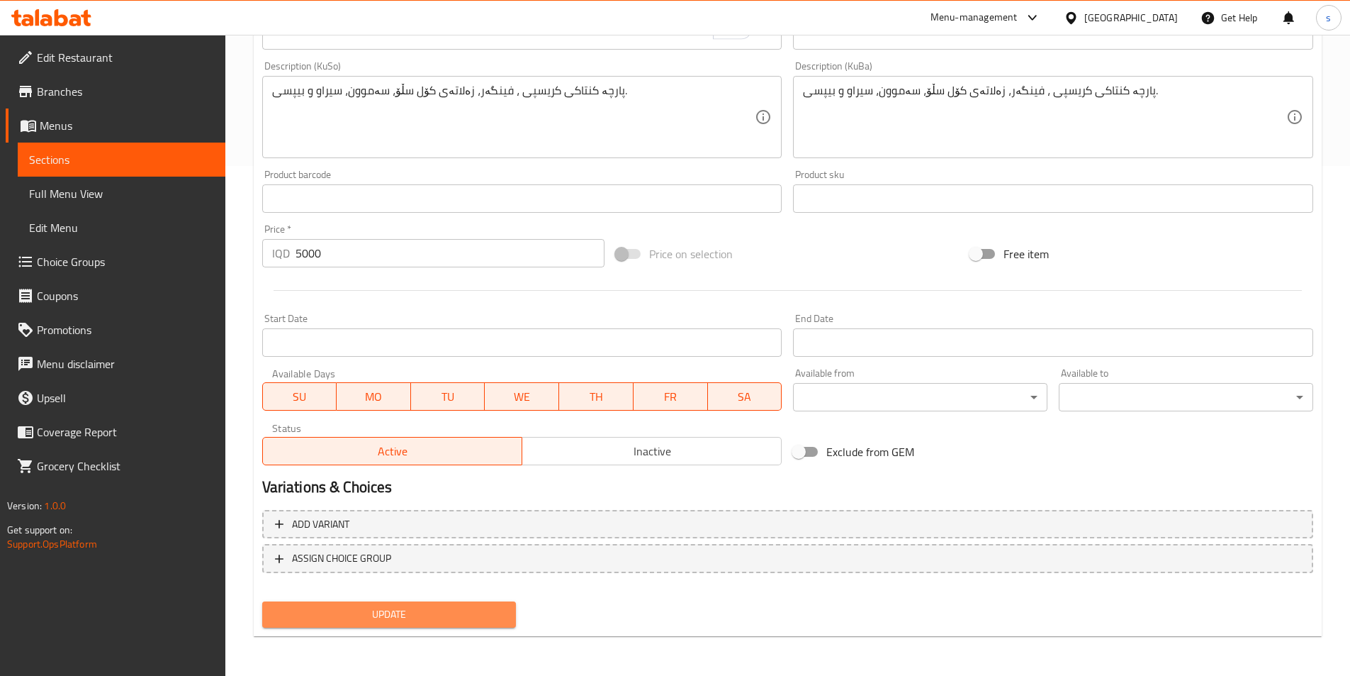
click at [347, 606] on span "Update" at bounding box center [390, 614] width 232 height 18
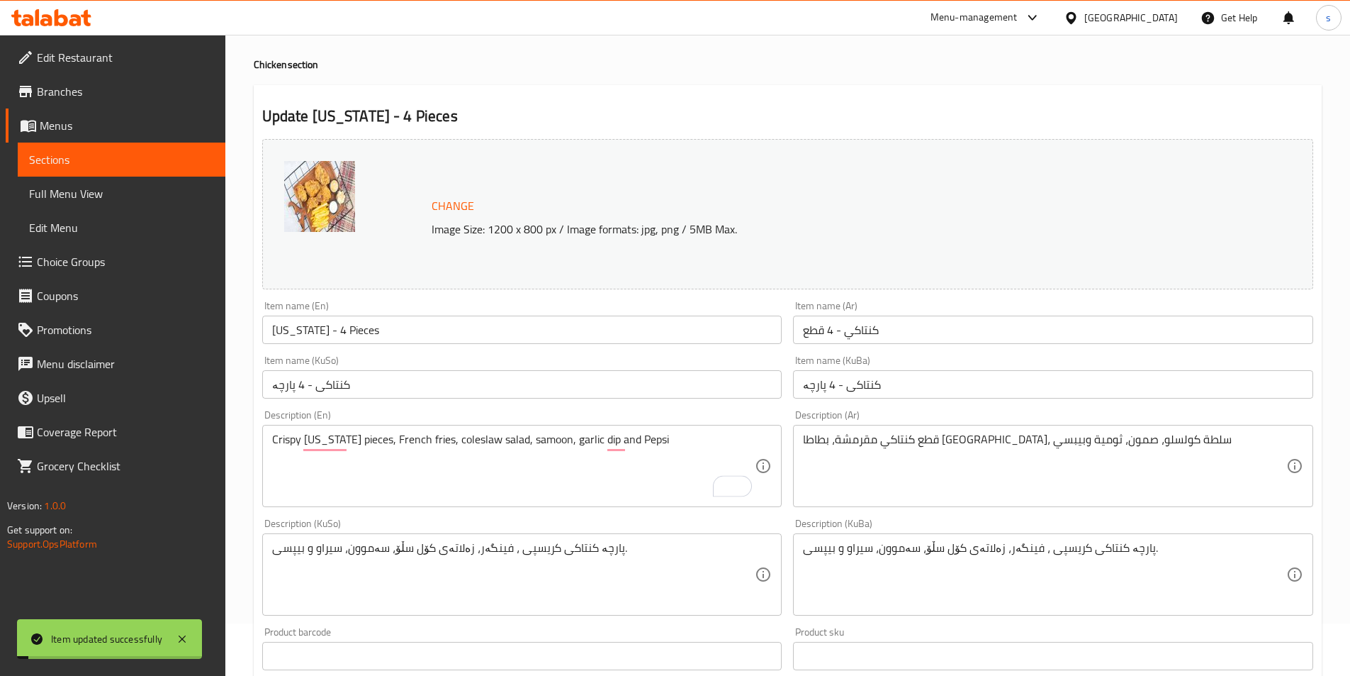
scroll to position [13, 0]
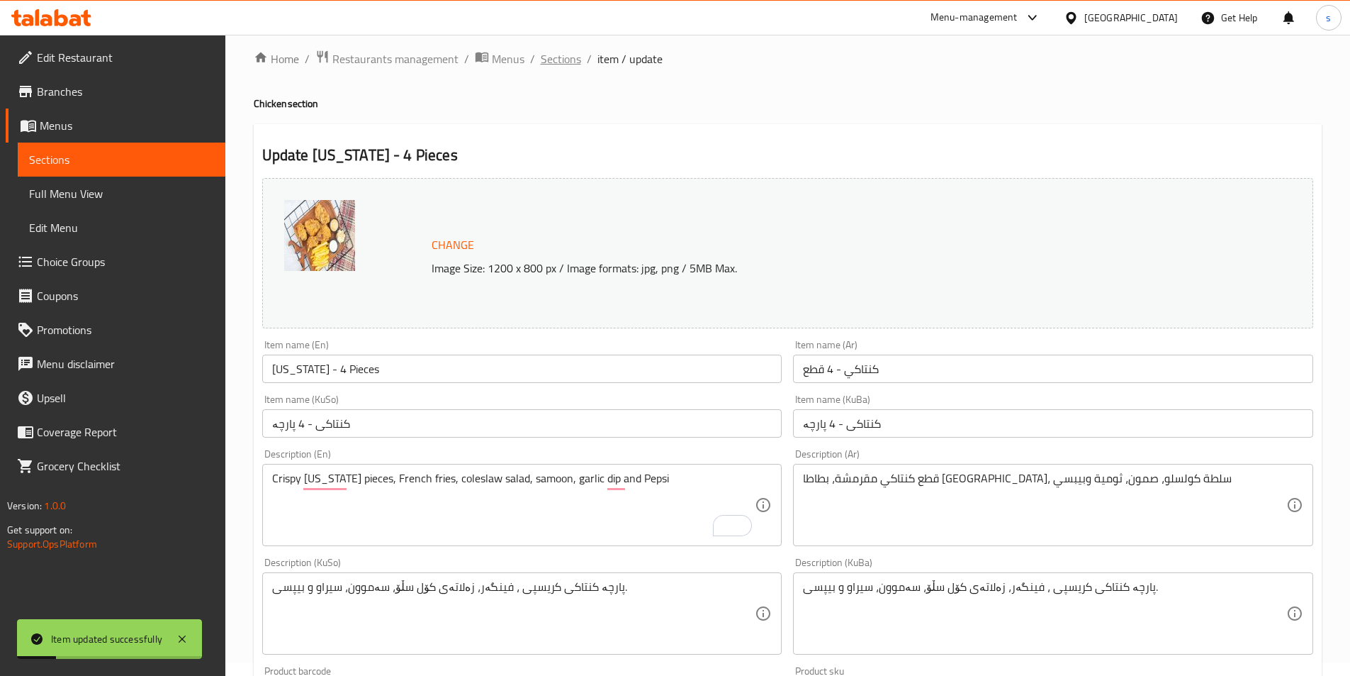
click at [567, 50] on span "Sections" at bounding box center [561, 58] width 40 height 17
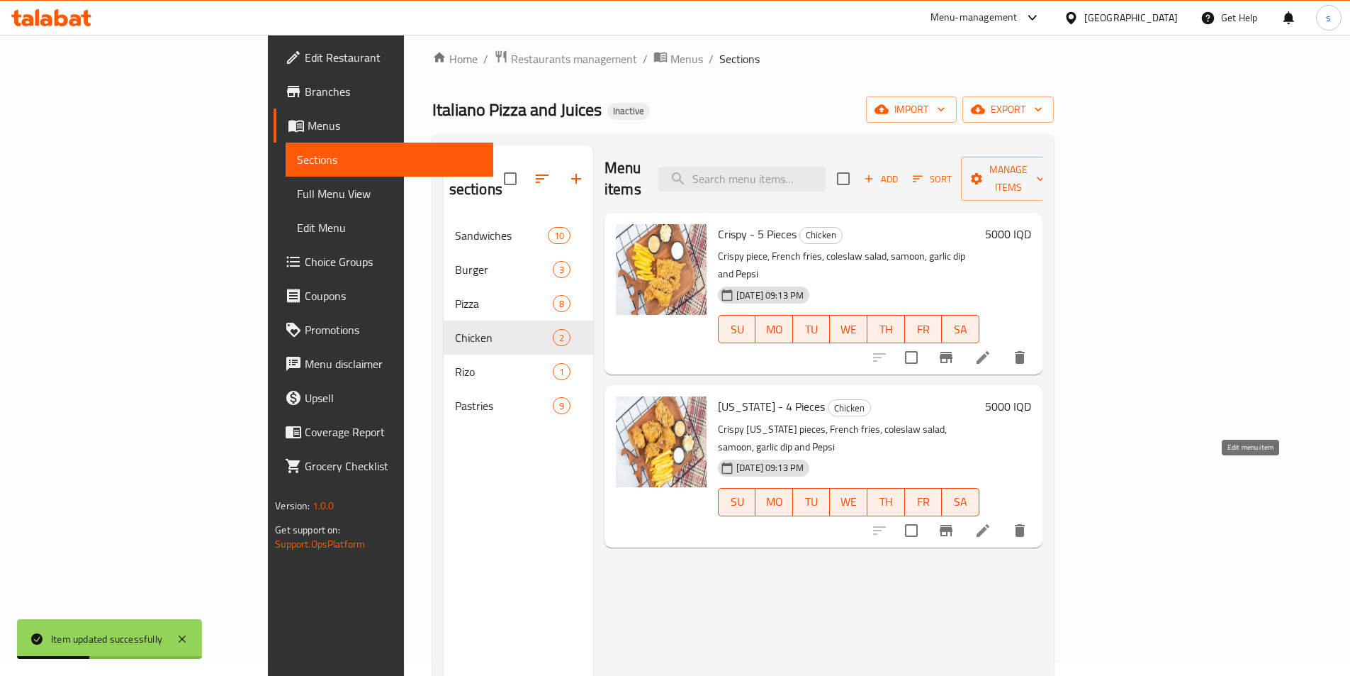
click at [992, 522] on icon at bounding box center [983, 530] width 17 height 17
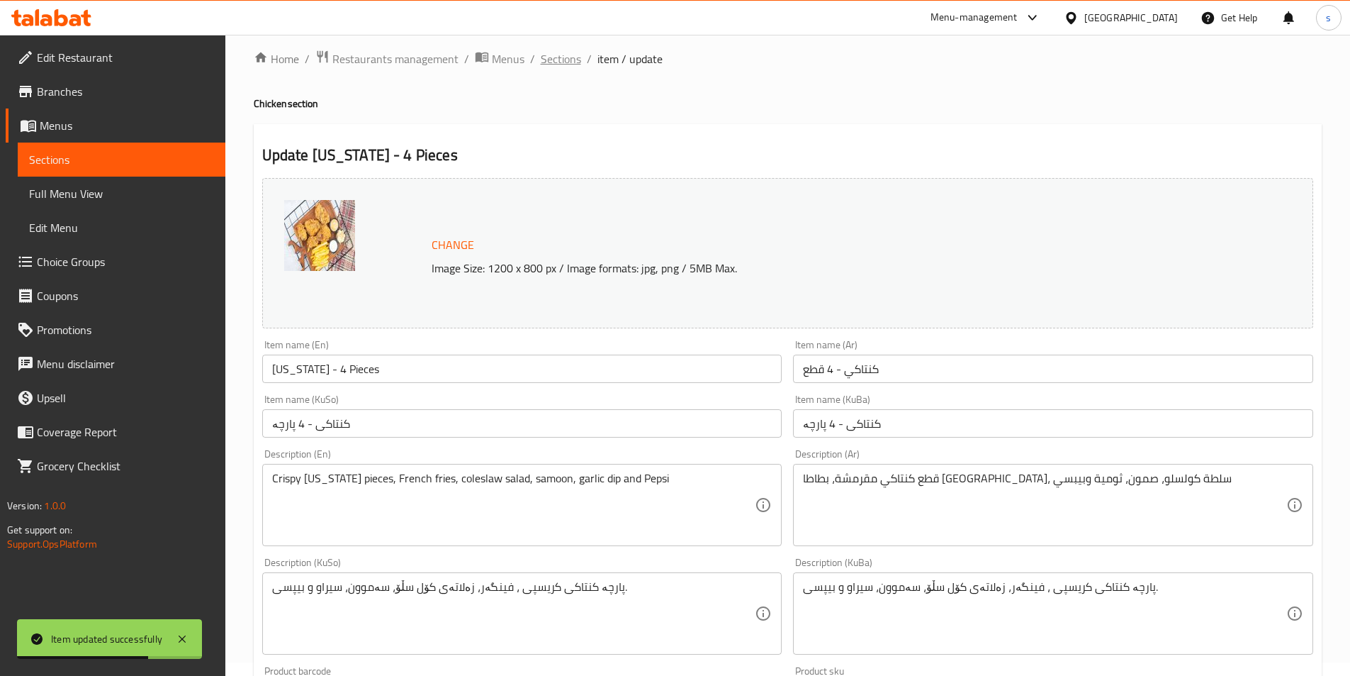
click at [556, 55] on span "Sections" at bounding box center [561, 58] width 40 height 17
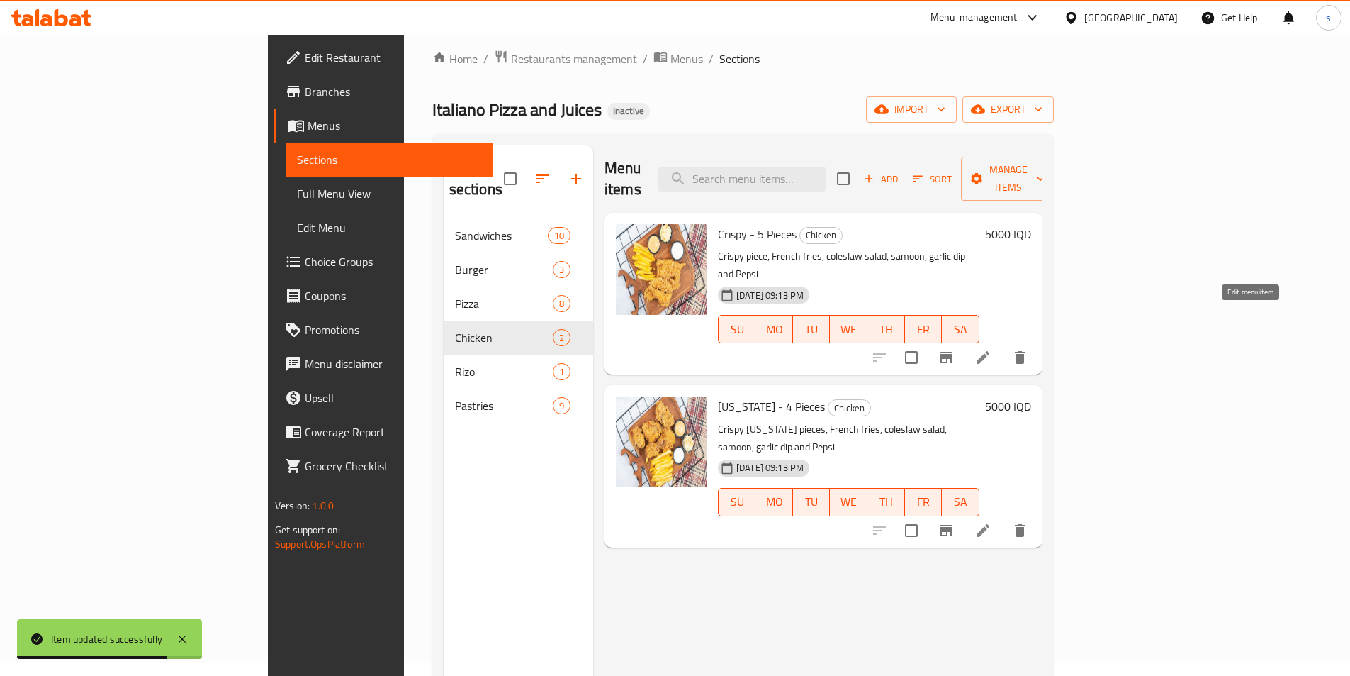
click at [990, 351] on icon at bounding box center [983, 357] width 13 height 13
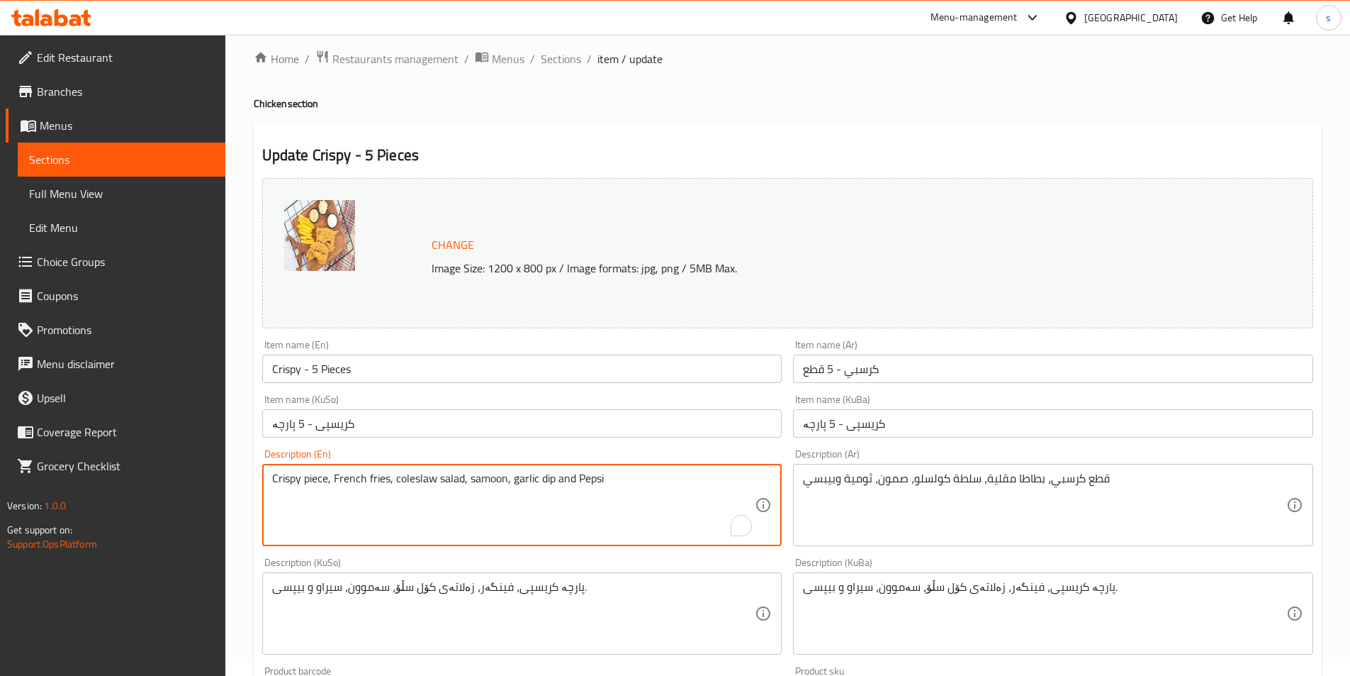
click at [329, 473] on textarea "Crispy piece, French fries, coleslaw salad, samoon, garlic dip and Pepsi" at bounding box center [513, 504] width 483 height 67
click at [384, 505] on textarea "Crispy pieces, French fries, coleslaw salad, samoon, garlic dip and Pepsi" at bounding box center [513, 504] width 483 height 67
type textarea "Crispy pieces, French fries, coleslaw salad, samoon, garlic dip and Pepsi"
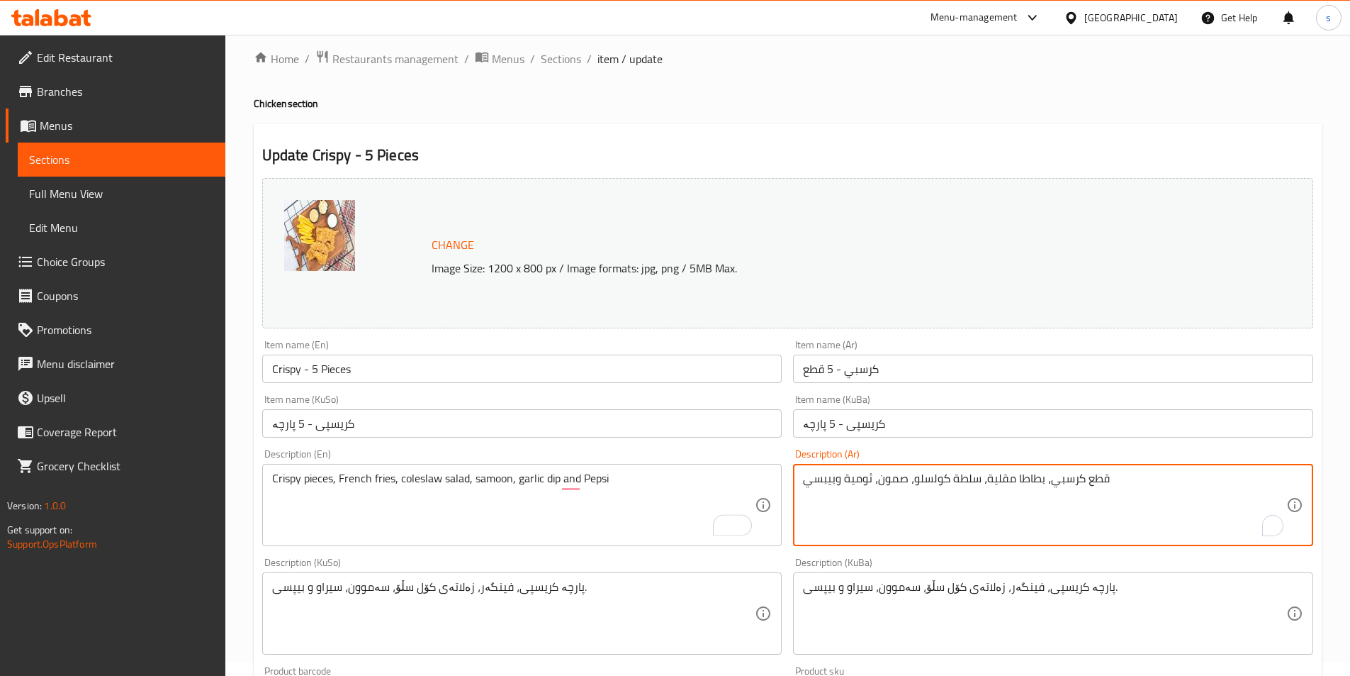
click at [931, 476] on textarea "قطع كرسبي، بطاطا مقلية، سلطة كولسلو، صمون، ثومية وبيبسي" at bounding box center [1044, 504] width 483 height 67
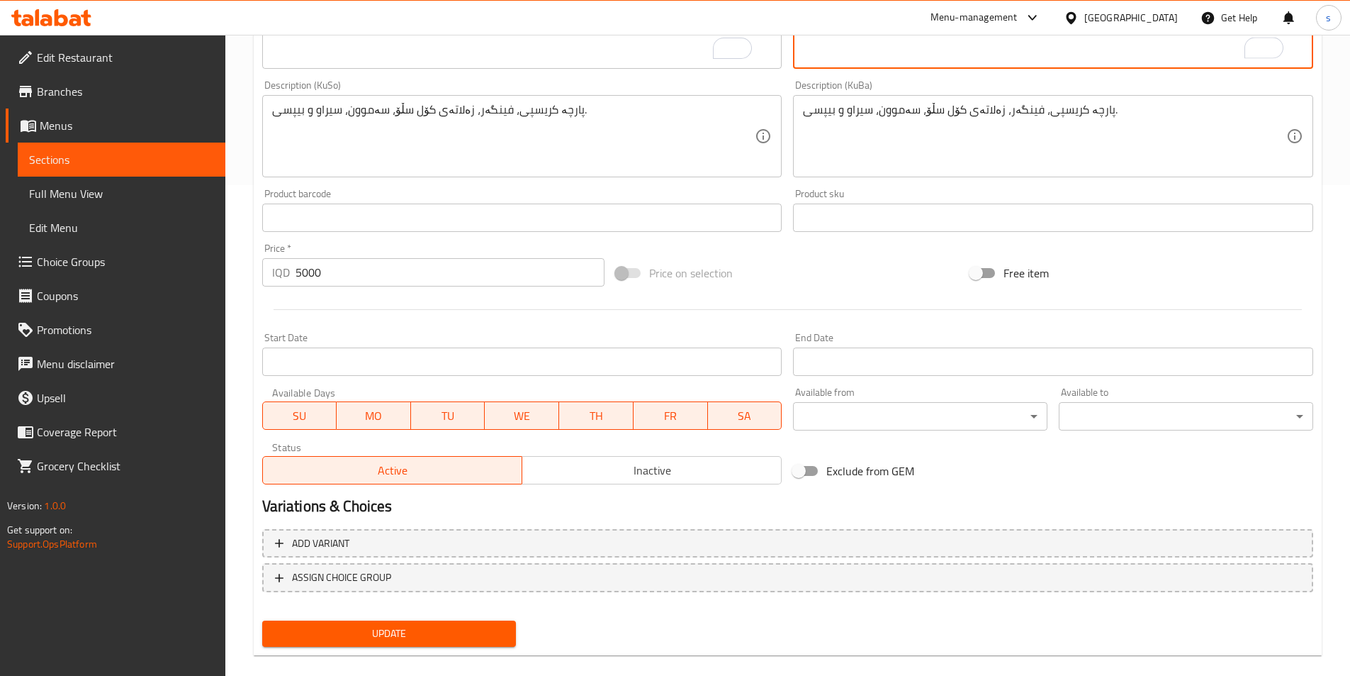
scroll to position [510, 0]
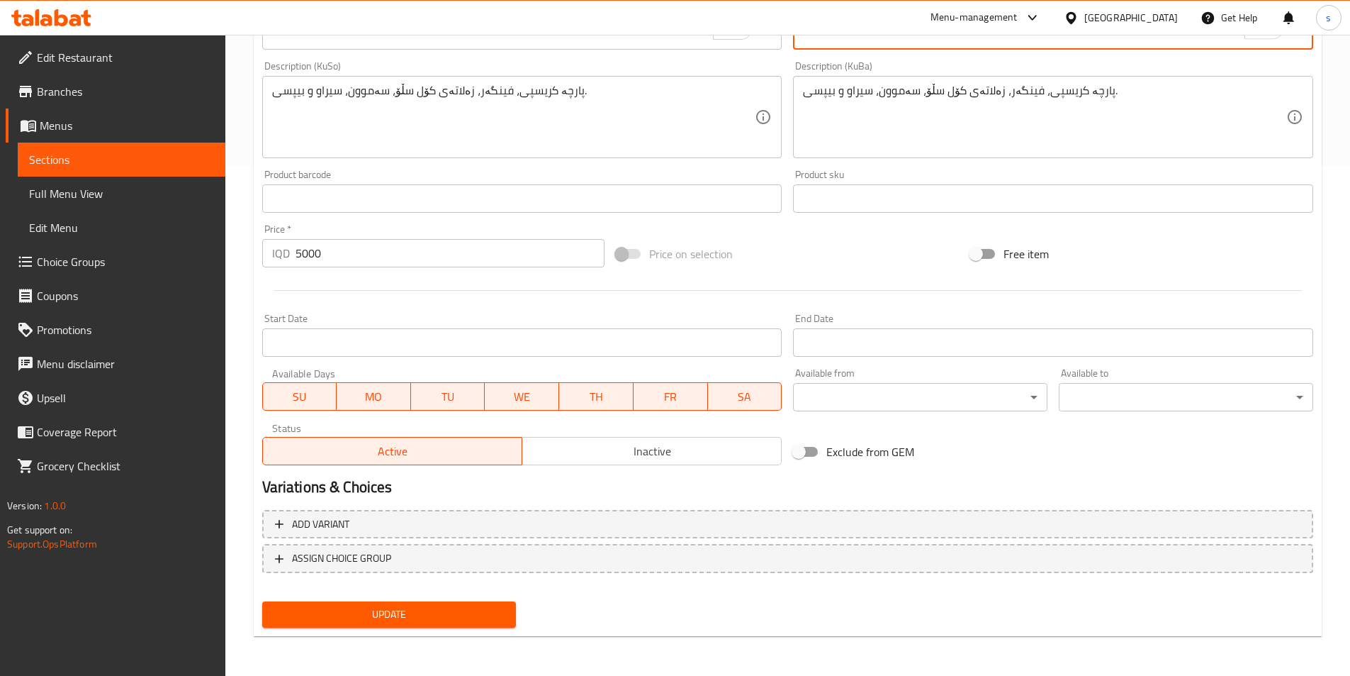
type textarea "قطع كرسبي، بطاطا مقلية، سلطة كول سلو، صمون، ثومية وبيبسي"
click at [414, 617] on span "Update" at bounding box center [390, 614] width 232 height 18
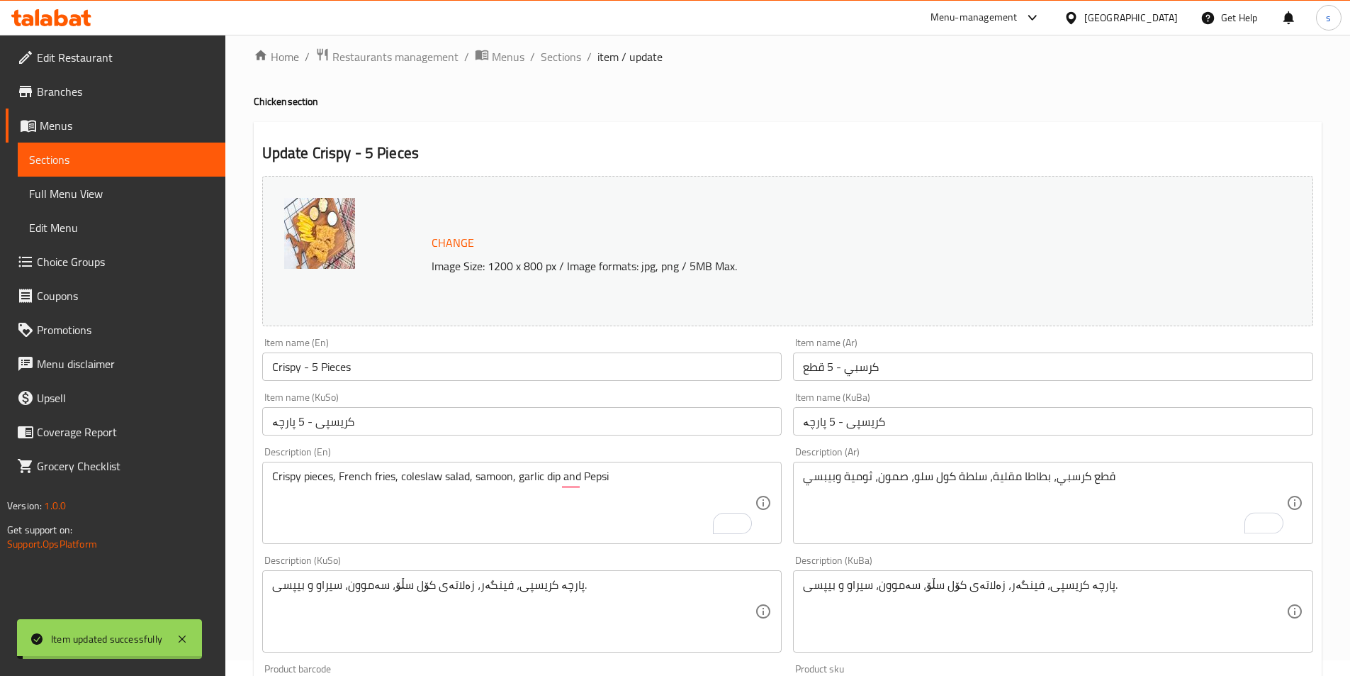
scroll to position [0, 0]
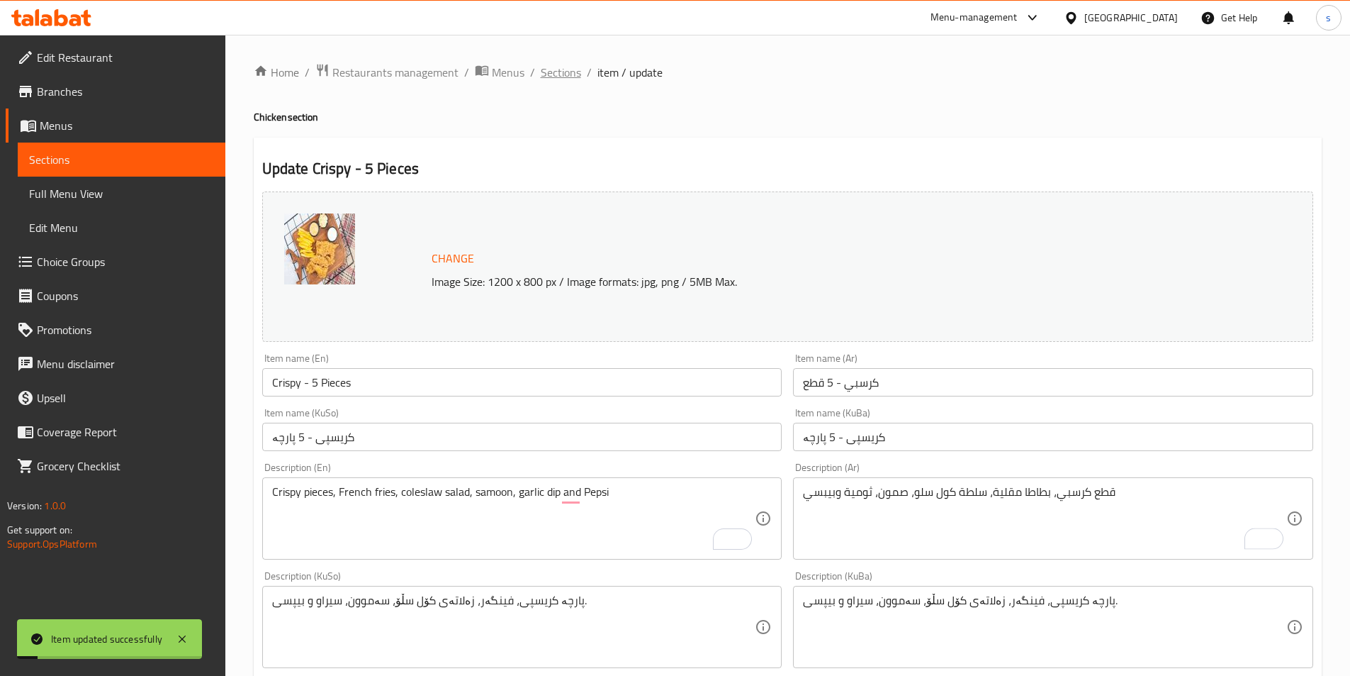
click at [570, 81] on span "Sections" at bounding box center [561, 72] width 40 height 17
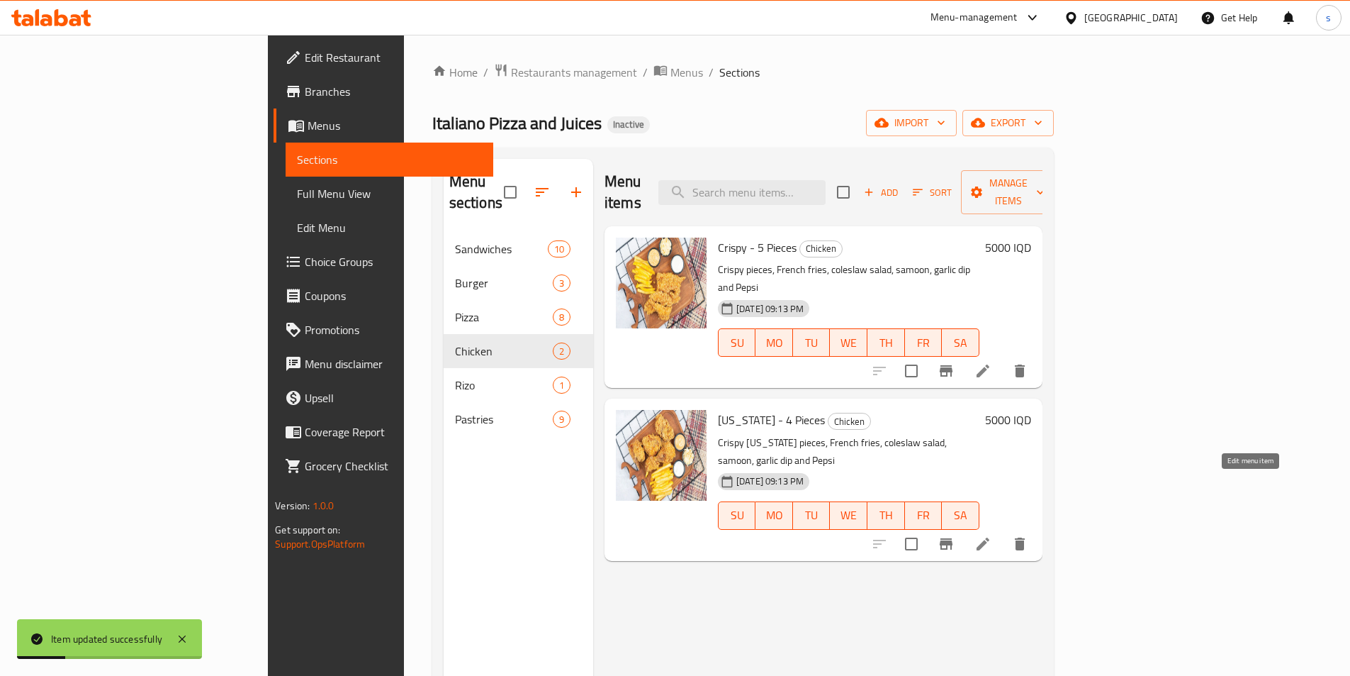
click at [992, 535] on icon at bounding box center [983, 543] width 17 height 17
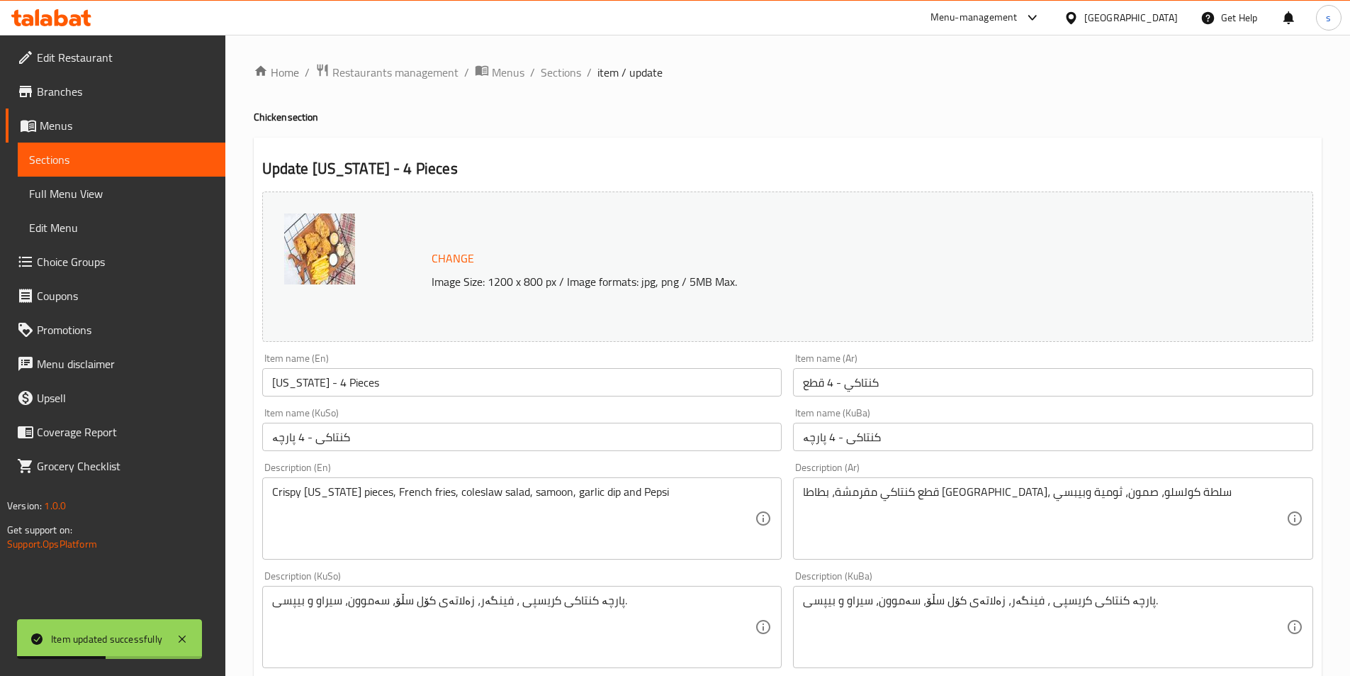
click at [928, 491] on textarea "قطع كنتاكي مقرمشة، بطاطا [GEOGRAPHIC_DATA]، سلطة كولسلو، صمون، ثومية وبيبسي" at bounding box center [1044, 518] width 483 height 67
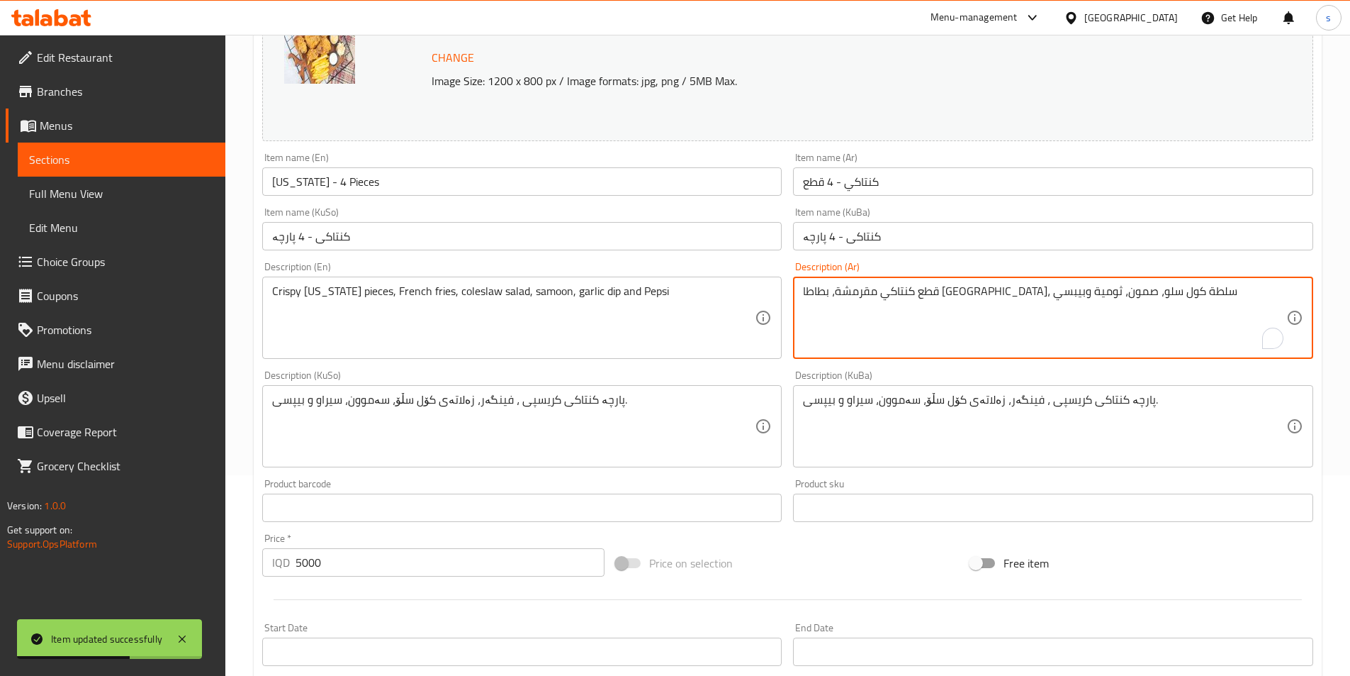
scroll to position [510, 0]
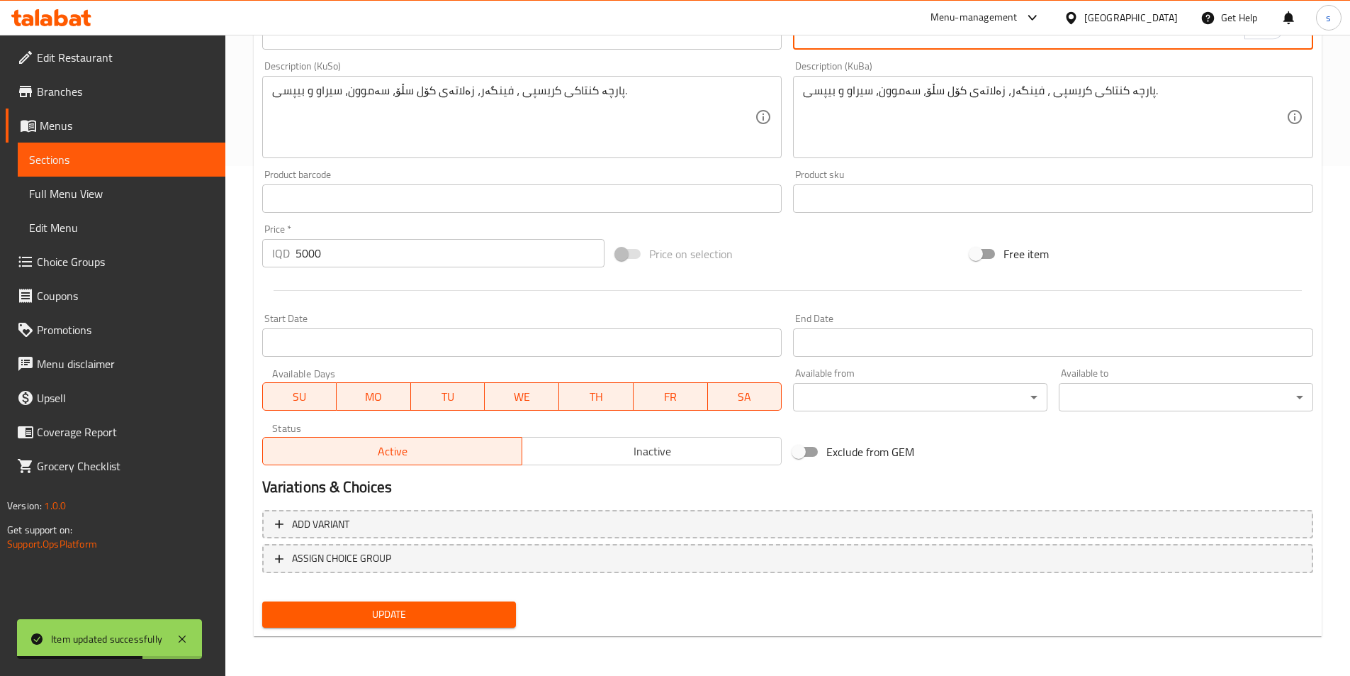
type textarea "قطع كنتاكي مقرمشة، بطاطا [GEOGRAPHIC_DATA]، سلطة كول سلو، صمون، ثومية وبيبسي"
click at [466, 612] on span "Update" at bounding box center [390, 614] width 232 height 18
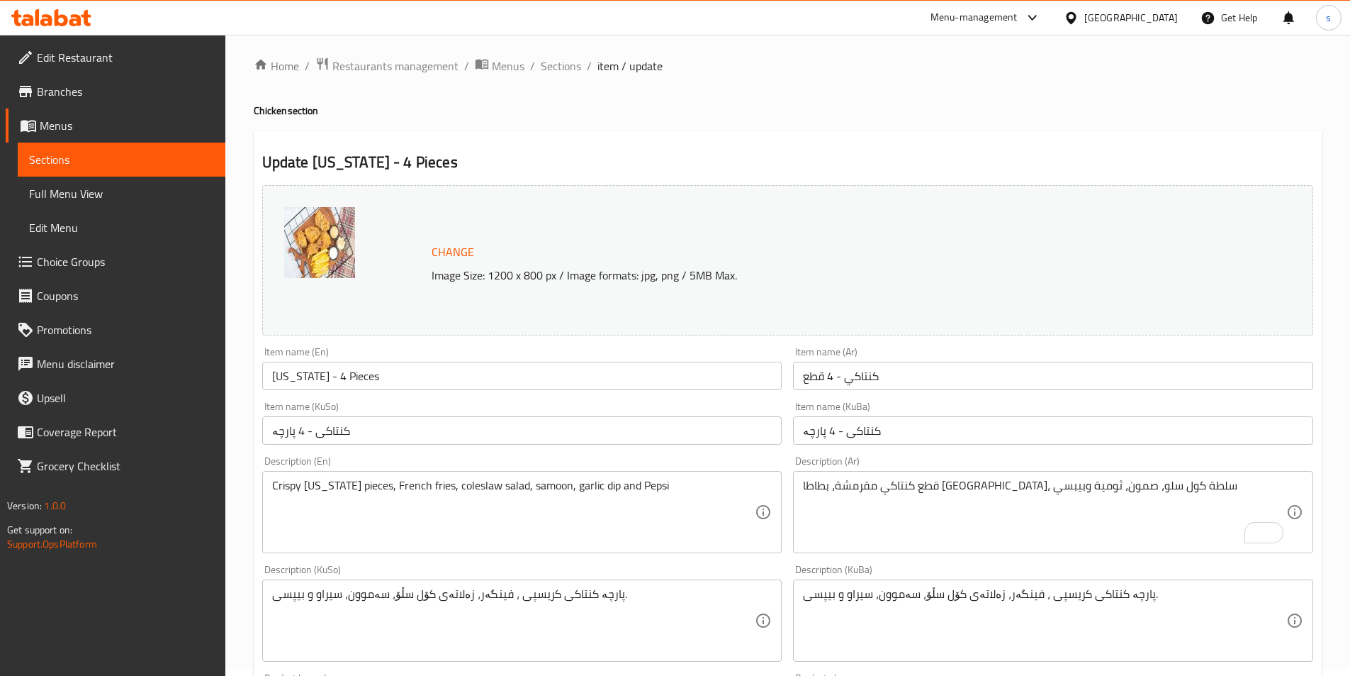
scroll to position [0, 0]
